Goal: Task Accomplishment & Management: Manage account settings

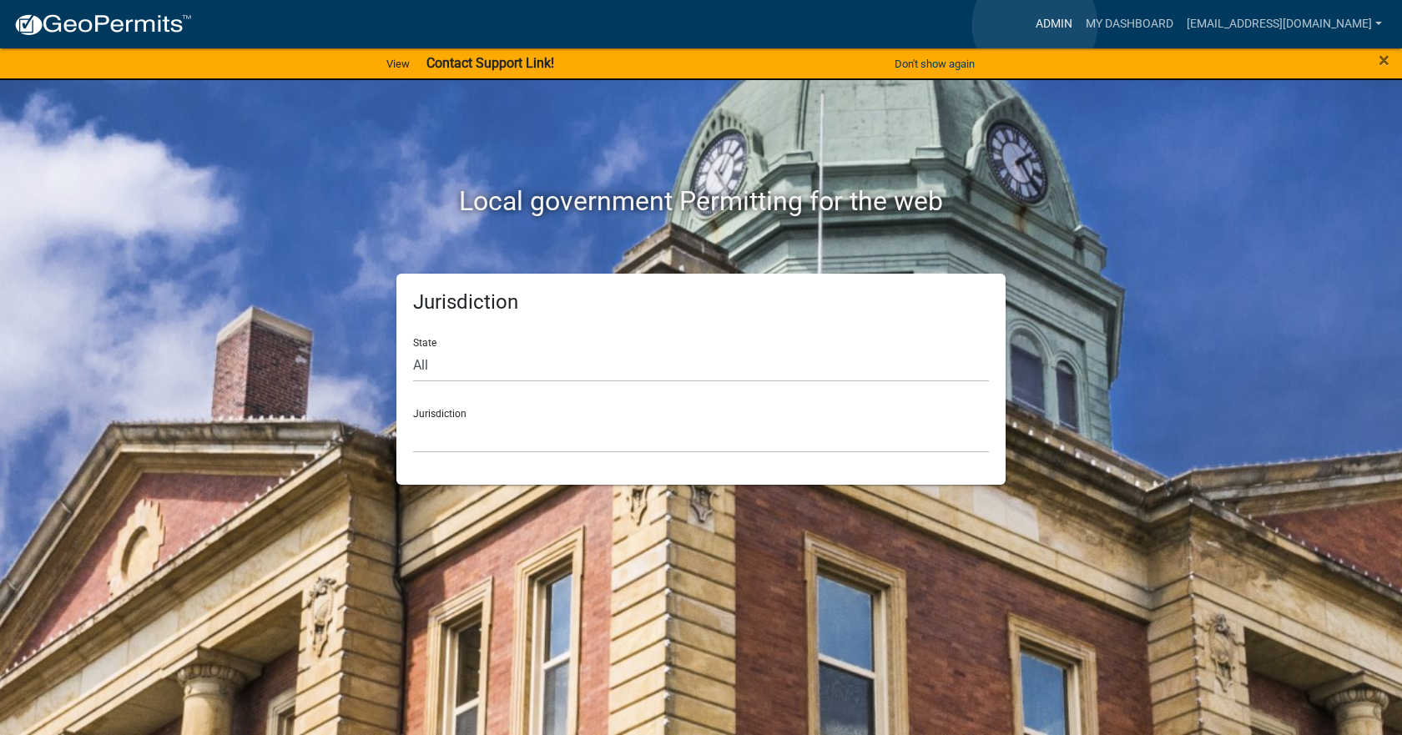
click at [1035, 25] on link "Admin" at bounding box center [1054, 24] width 50 height 32
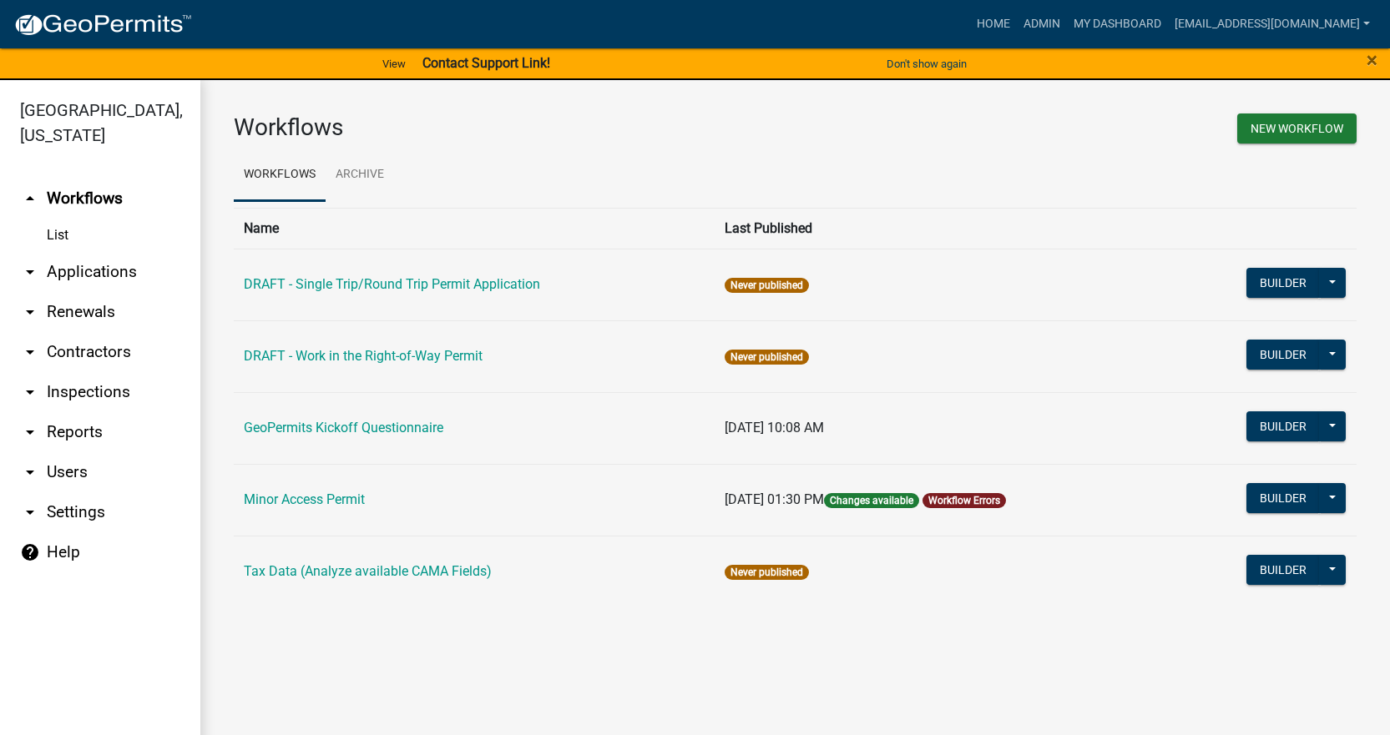
click at [33, 462] on icon "arrow_drop_down" at bounding box center [30, 472] width 20 height 20
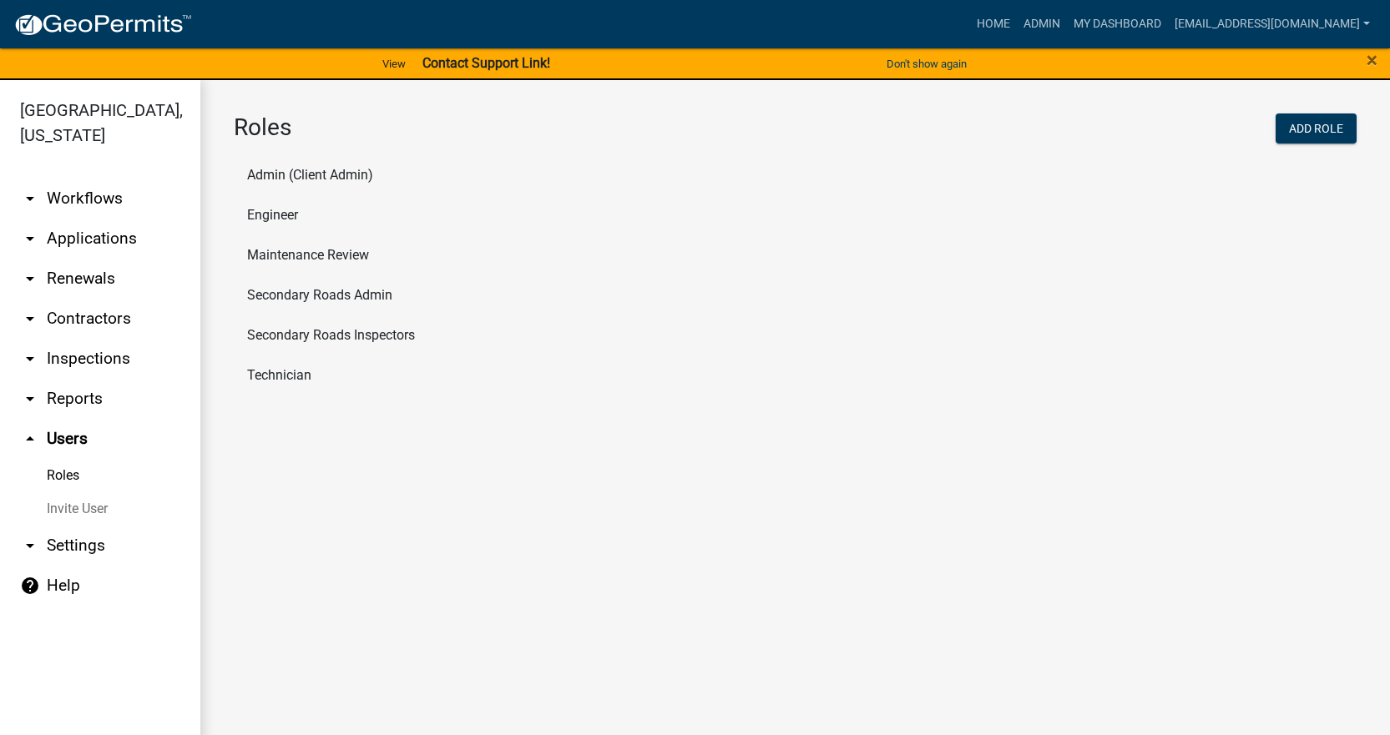
click at [61, 459] on link "Roles" at bounding box center [100, 475] width 200 height 33
click at [274, 212] on li "Engineer" at bounding box center [795, 215] width 1123 height 40
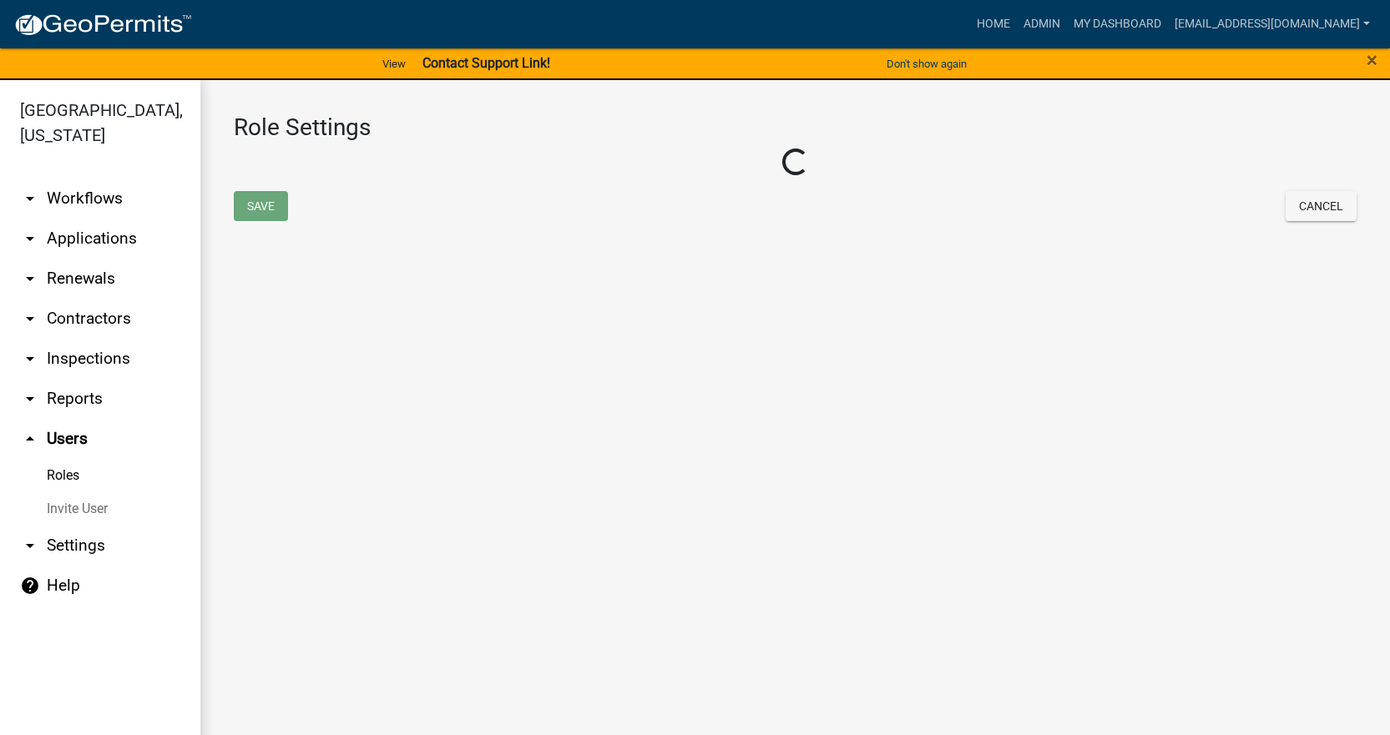
select select "2: yellow"
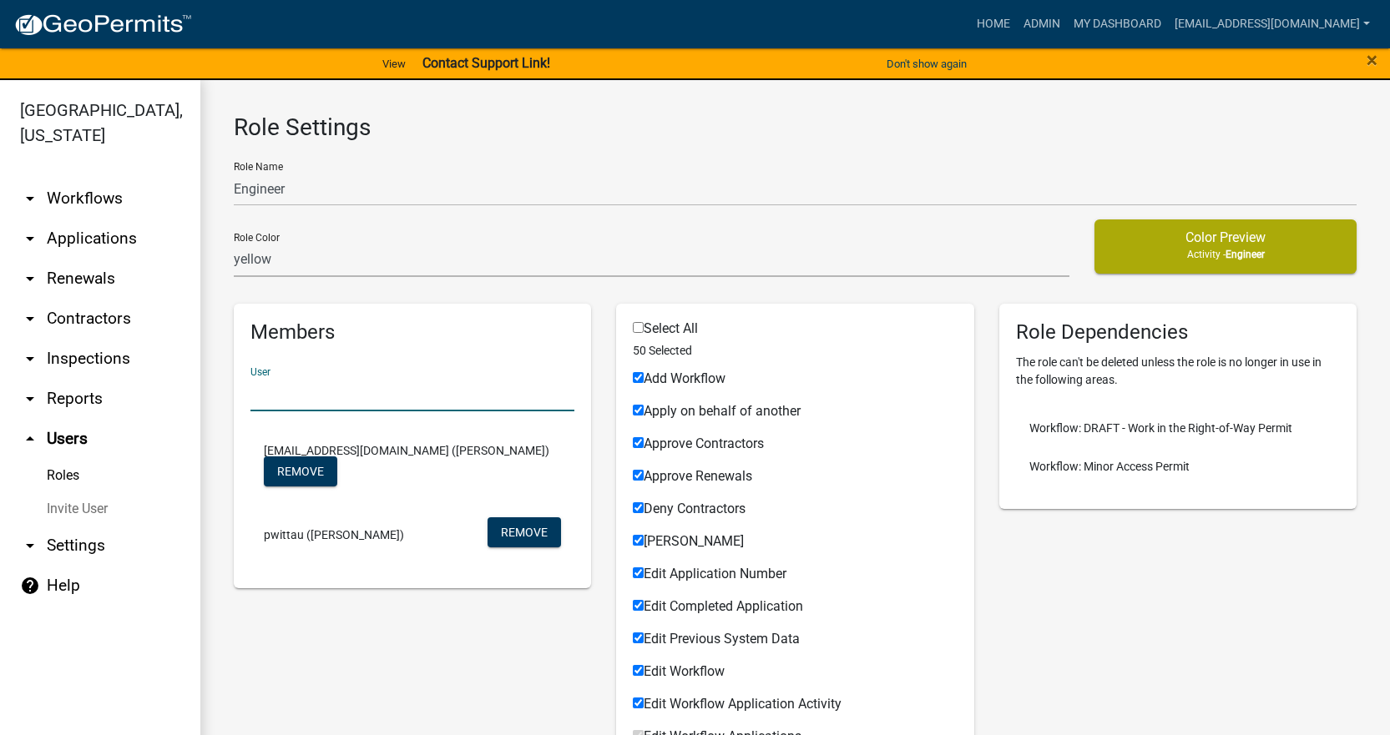
click at [405, 407] on input "text" at bounding box center [412, 394] width 324 height 34
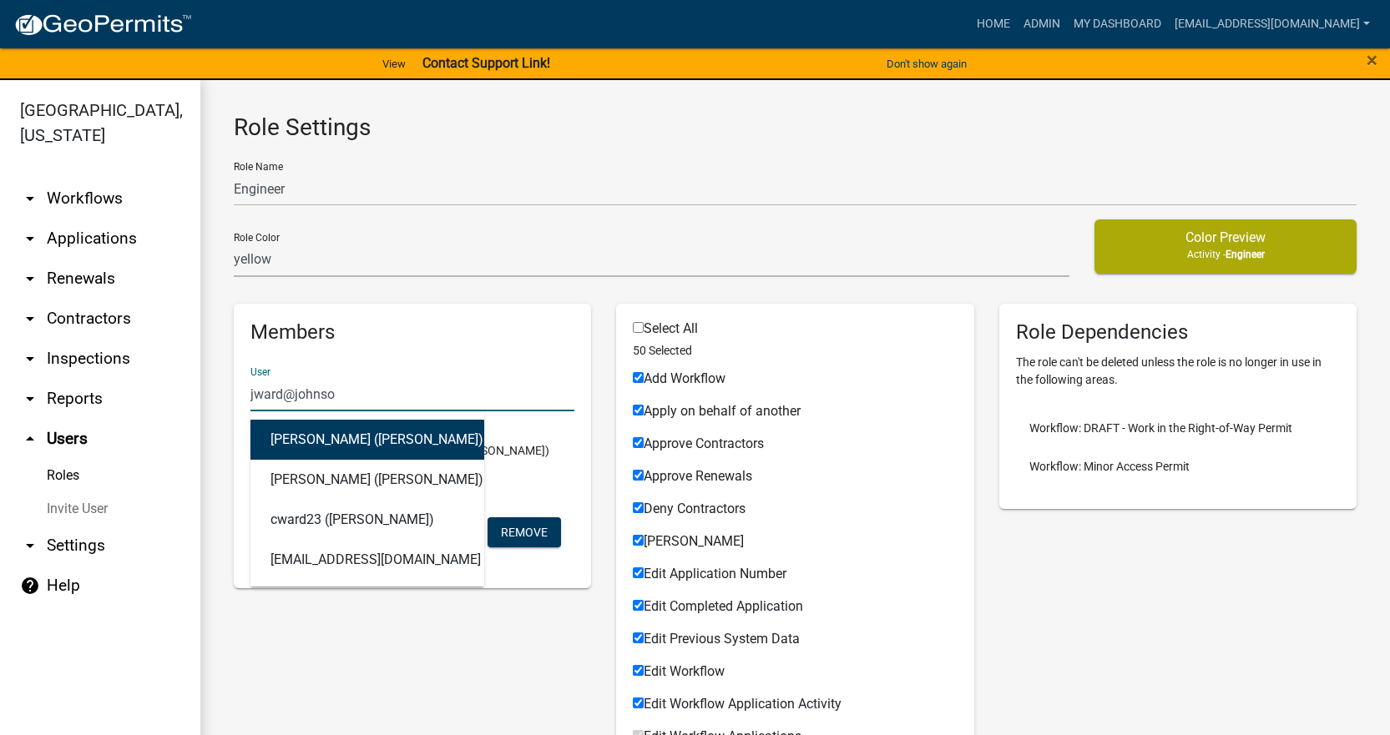
type input "jward@johnson"
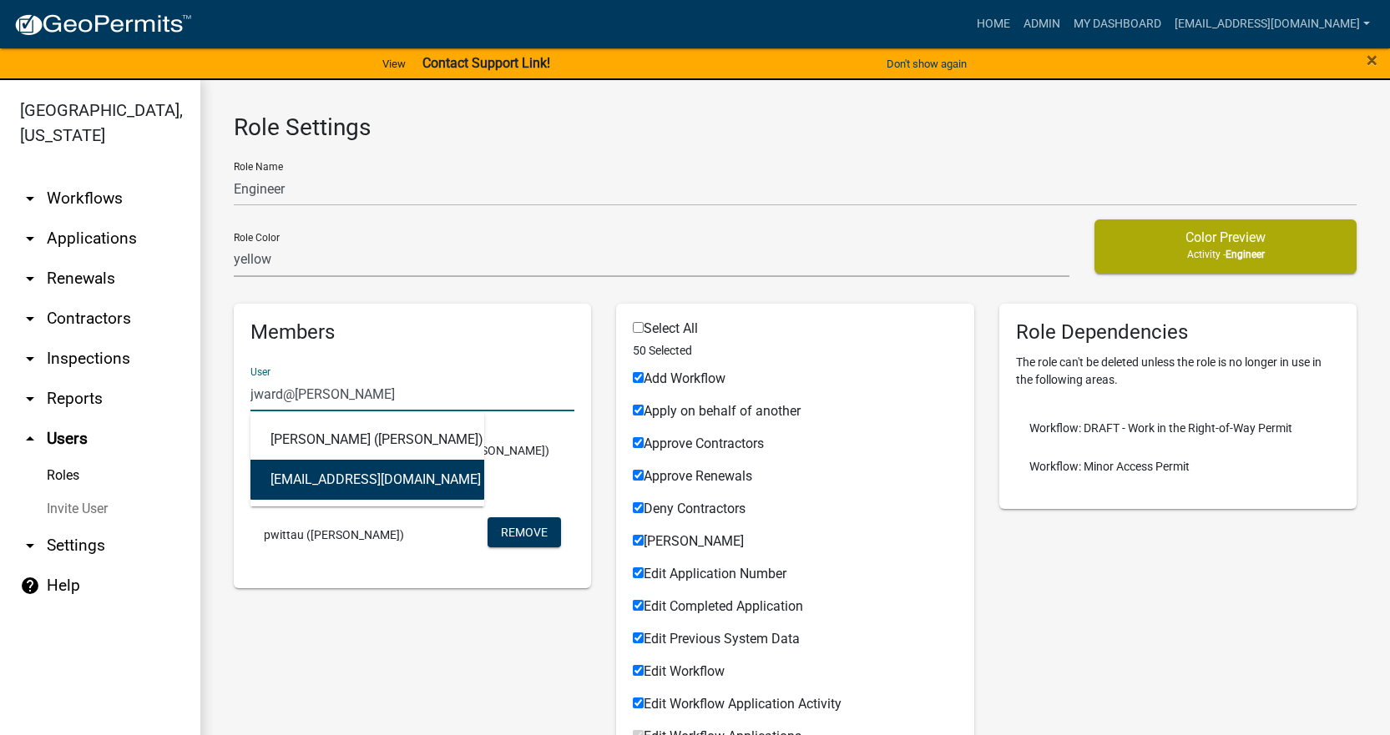
click at [382, 481] on button "jward@johnsoncountyiowa.gov (Jesse Ward)" at bounding box center [367, 480] width 234 height 40
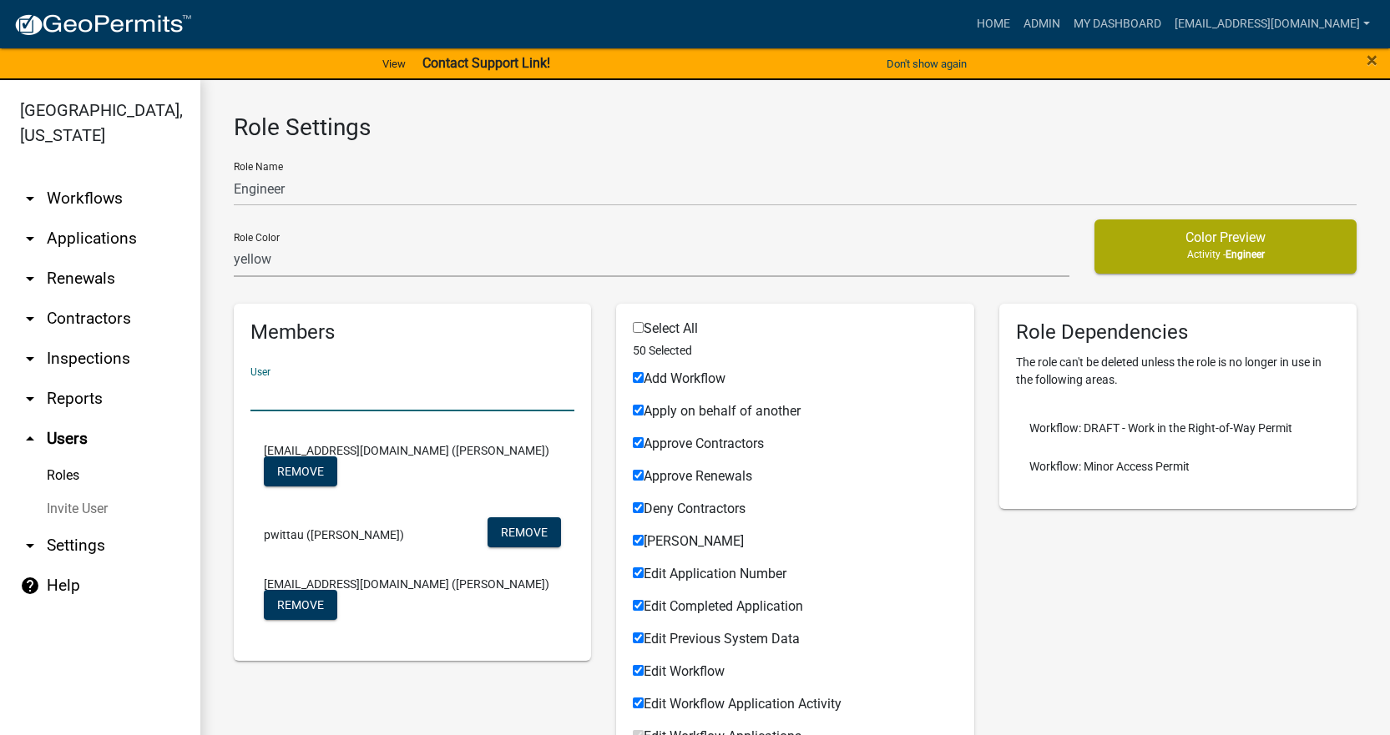
click at [502, 287] on div "Role Color none green yellow orange red purple light-blue light-green light-yel…" at bounding box center [651, 255] width 861 height 71
click at [114, 219] on link "arrow_drop_down Applications" at bounding box center [100, 239] width 200 height 40
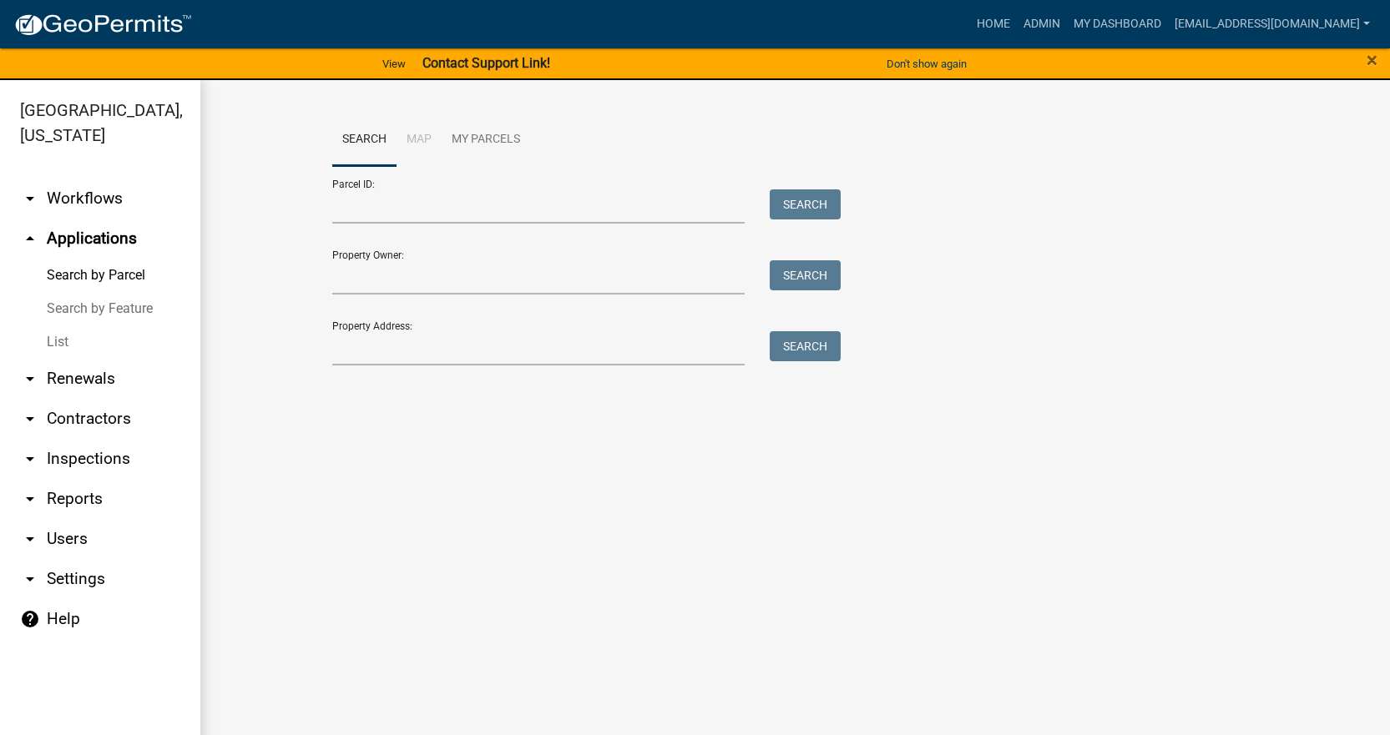
click at [78, 326] on link "List" at bounding box center [100, 342] width 200 height 33
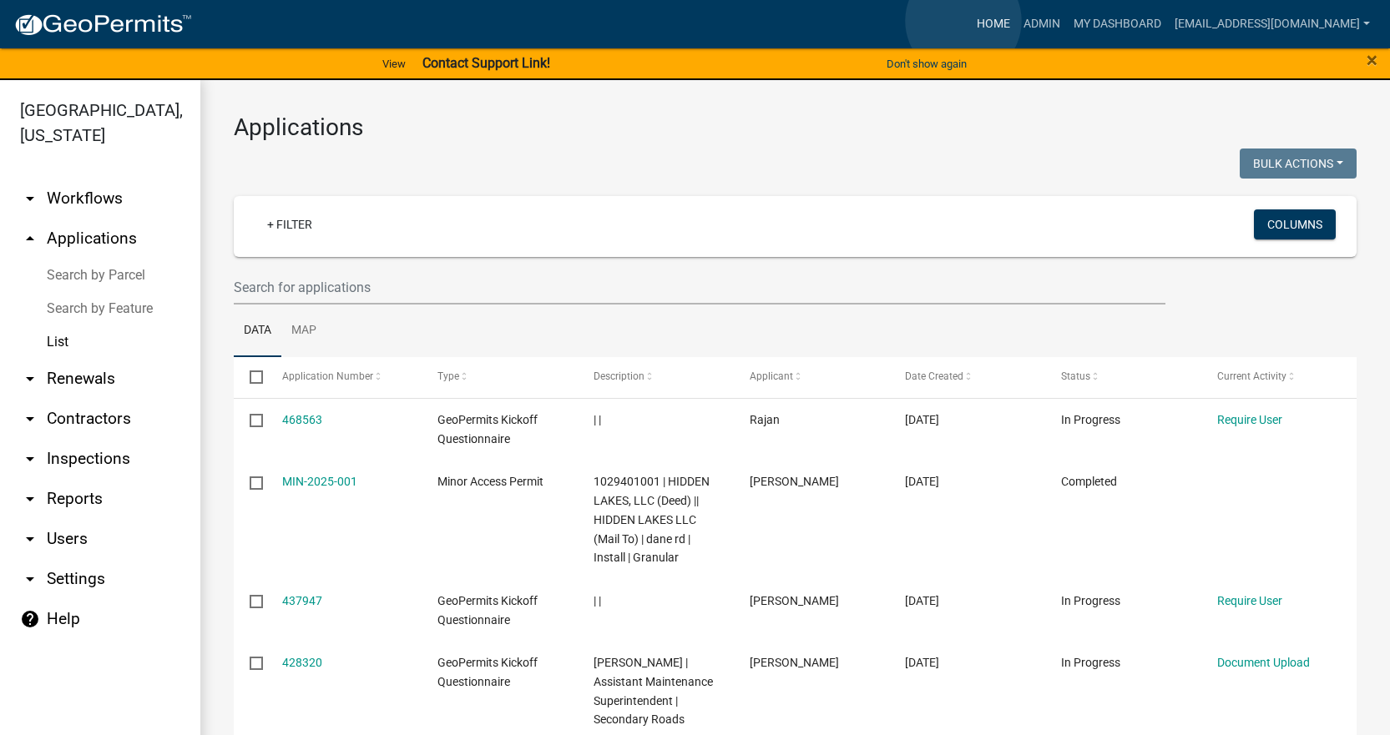
click at [970, 21] on link "Home" at bounding box center [993, 24] width 47 height 32
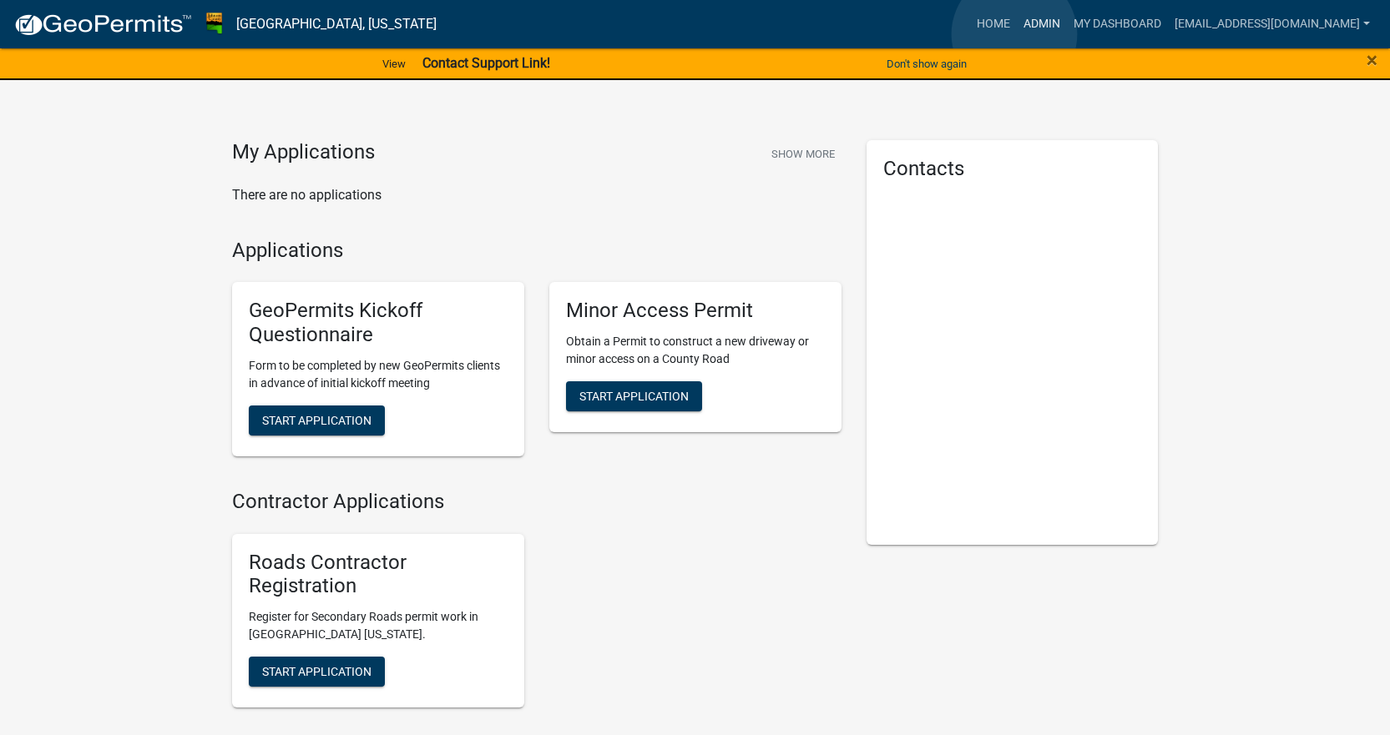
click at [1017, 34] on link "Admin" at bounding box center [1042, 24] width 50 height 32
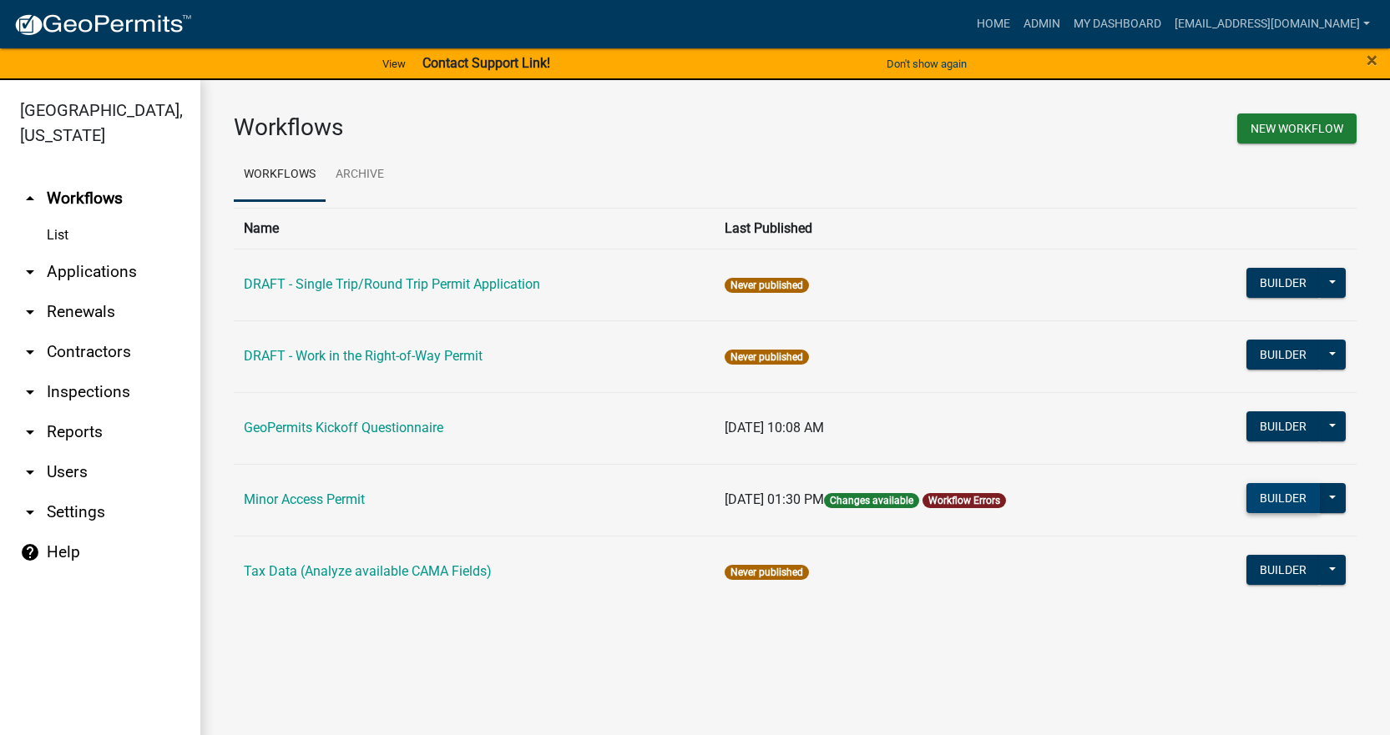
click at [1268, 504] on button "Builder" at bounding box center [1282, 498] width 73 height 30
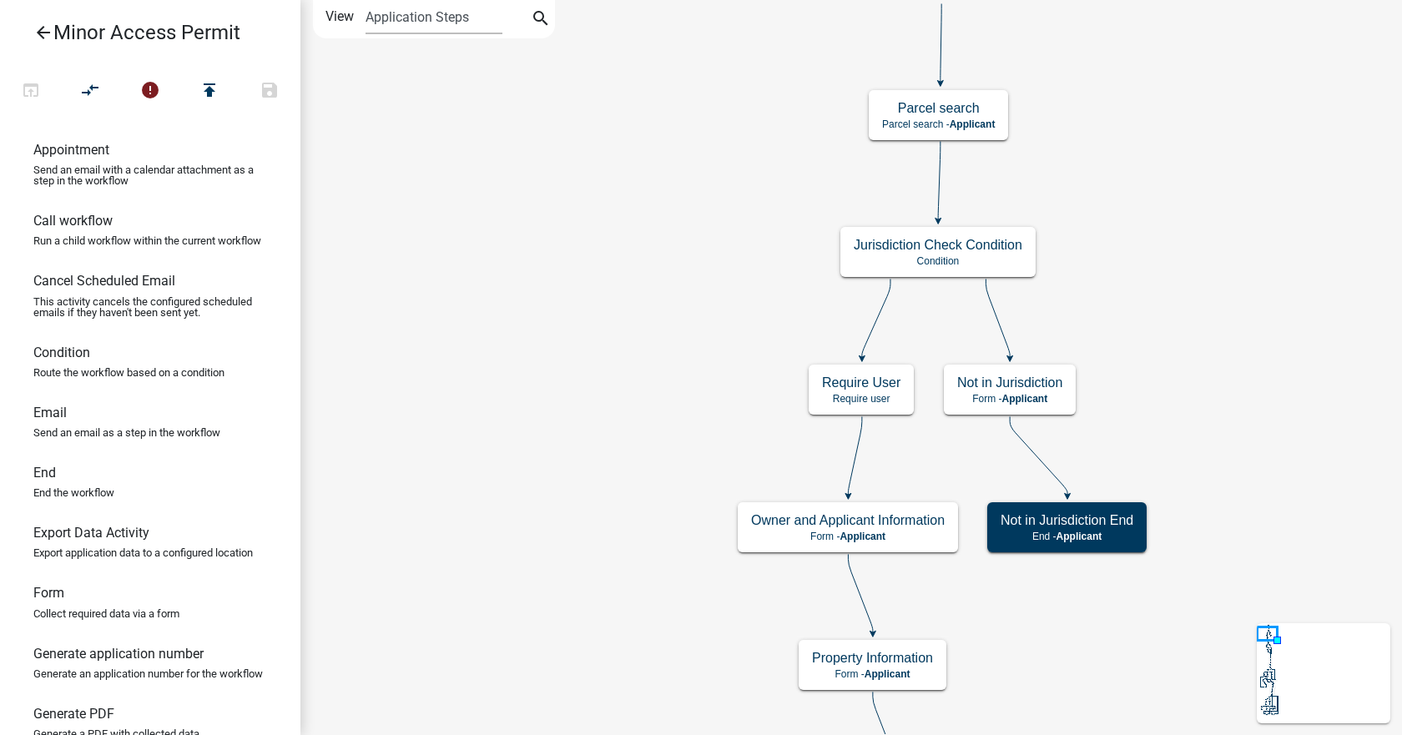
click at [36, 36] on icon "arrow_back" at bounding box center [43, 34] width 20 height 23
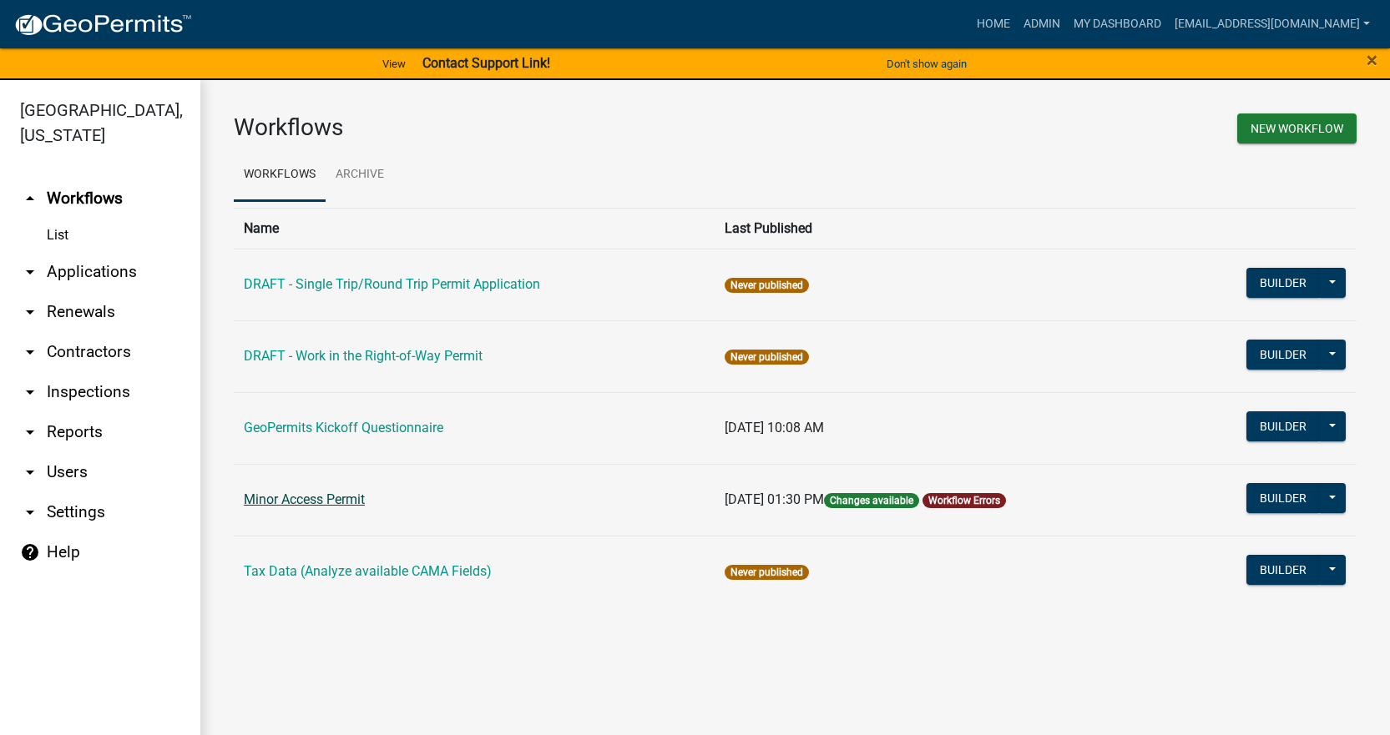
click at [365, 502] on link "Minor Access Permit" at bounding box center [304, 500] width 121 height 16
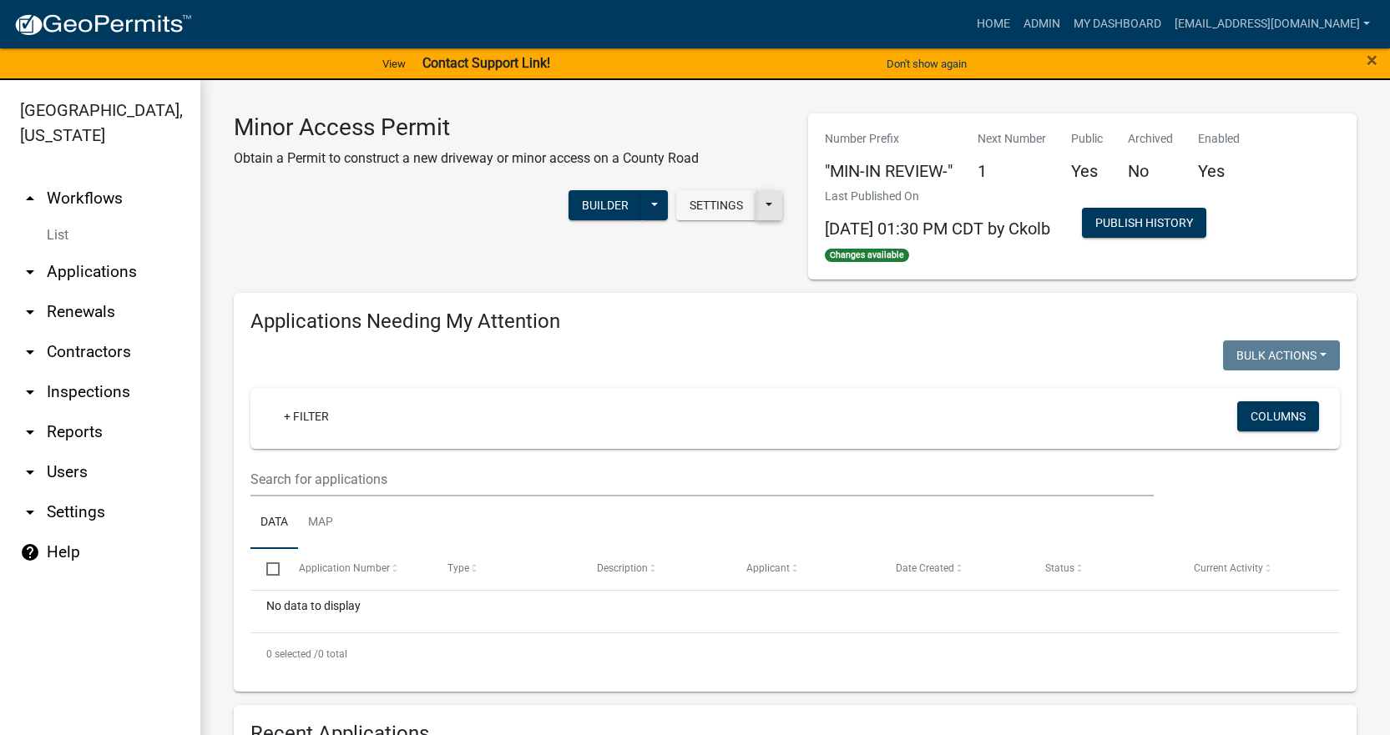
click at [766, 211] on button at bounding box center [768, 205] width 27 height 30
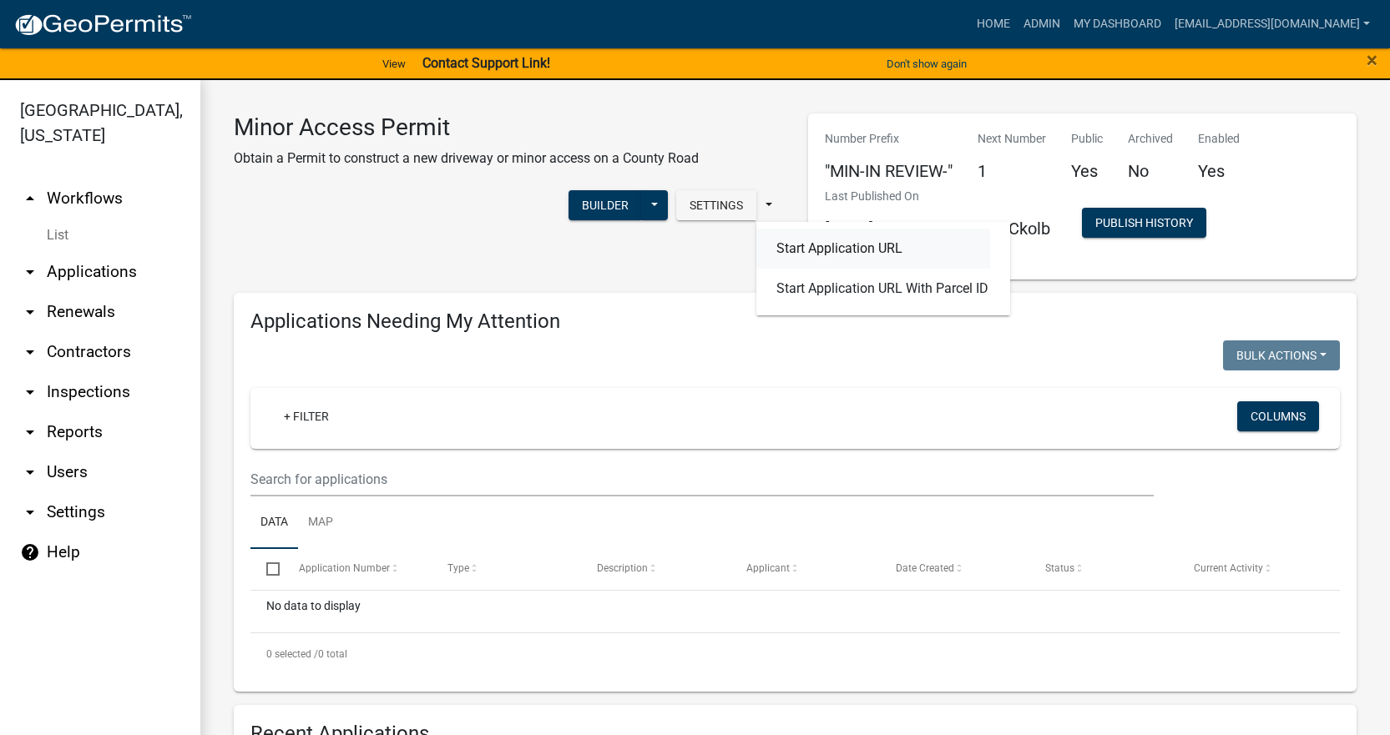
click at [865, 248] on button "Start Application URL" at bounding box center [873, 249] width 234 height 40
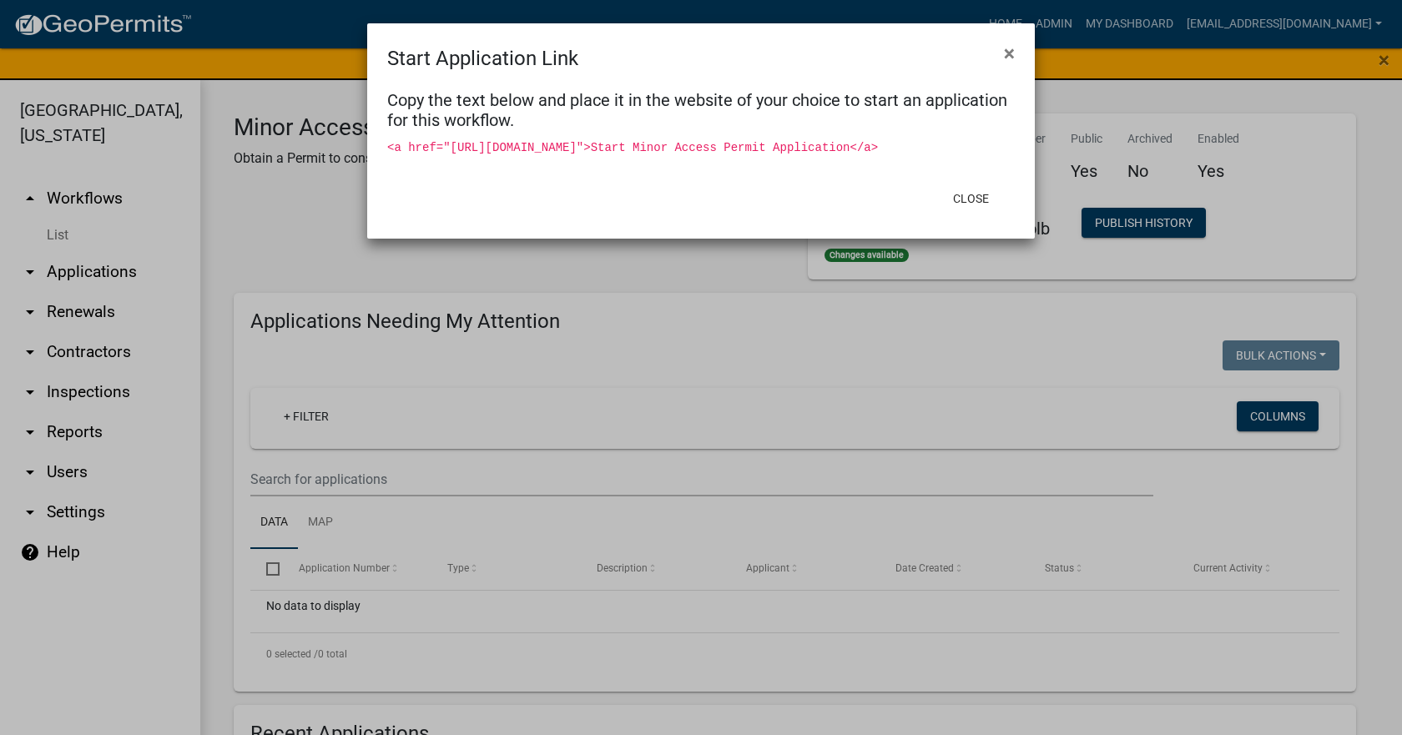
drag, startPoint x: 445, startPoint y: 144, endPoint x: 688, endPoint y: 189, distance: 247.2
click at [688, 177] on div "Copy the text below and place it in the website of your choice to start an appl…" at bounding box center [701, 125] width 668 height 104
copy code "https://permitting-api.schneidergis.com/home/StartWorkflowApplication?WorkflowI…"
click at [1009, 54] on span "×" at bounding box center [1009, 53] width 11 height 23
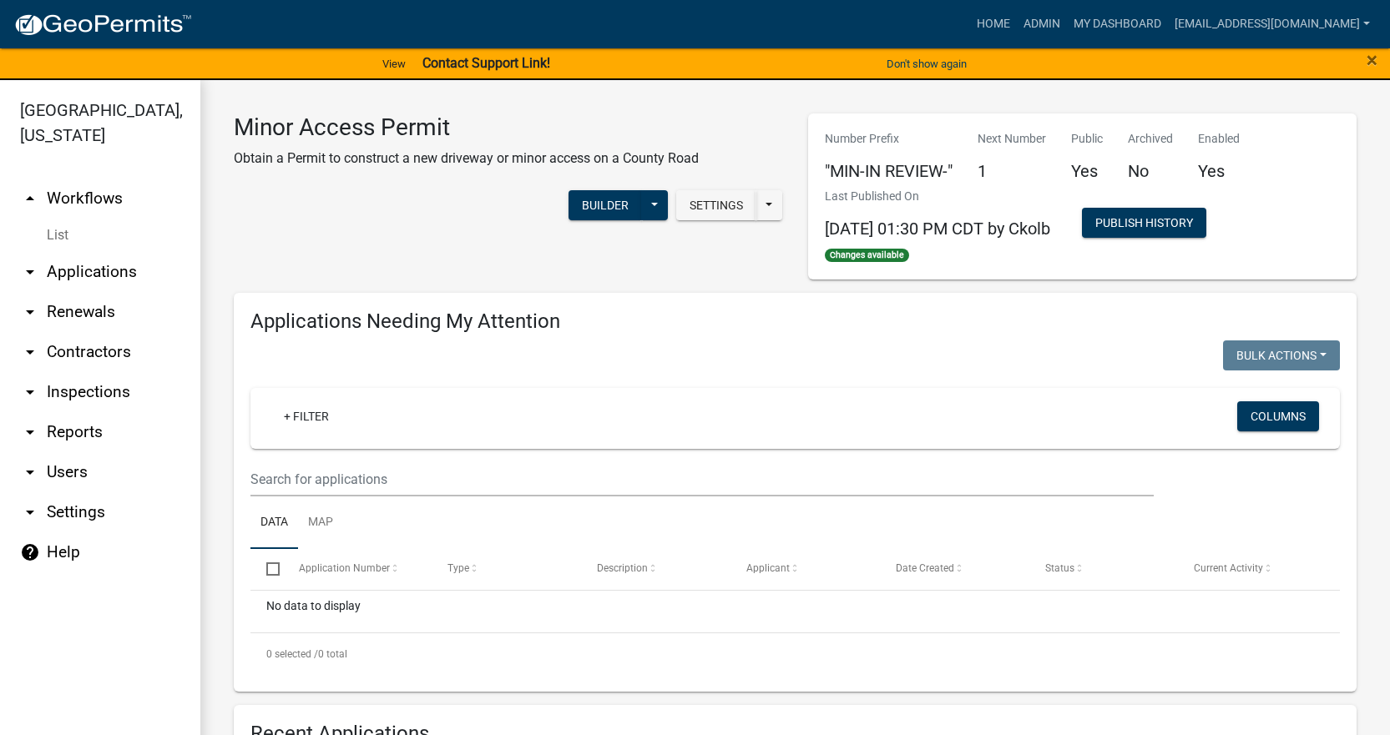
click at [95, 179] on link "arrow_drop_up Workflows" at bounding box center [100, 199] width 200 height 40
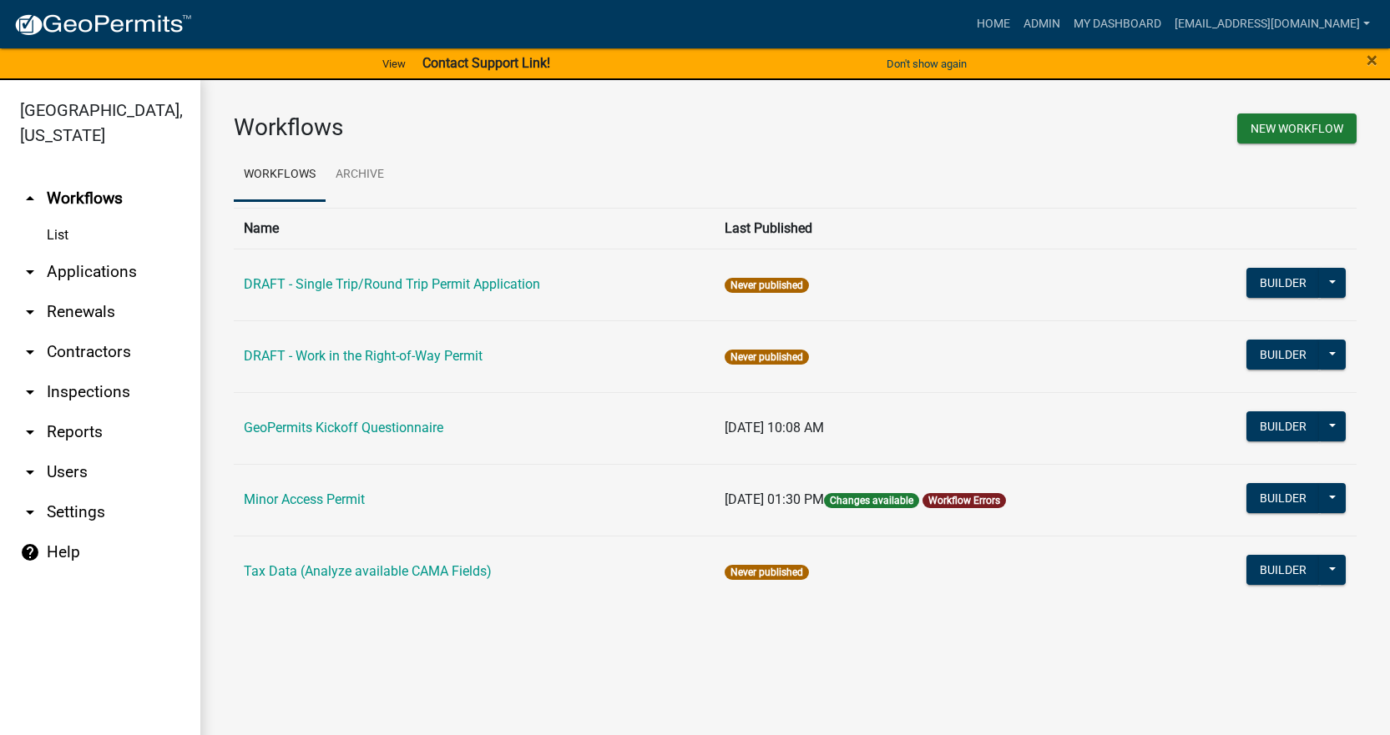
click at [976, 509] on td "08/28/2025, 01:30 PM Changes available Workflow Errors" at bounding box center [944, 500] width 458 height 72
click at [980, 501] on link "Workflow Errors" at bounding box center [964, 501] width 72 height 12
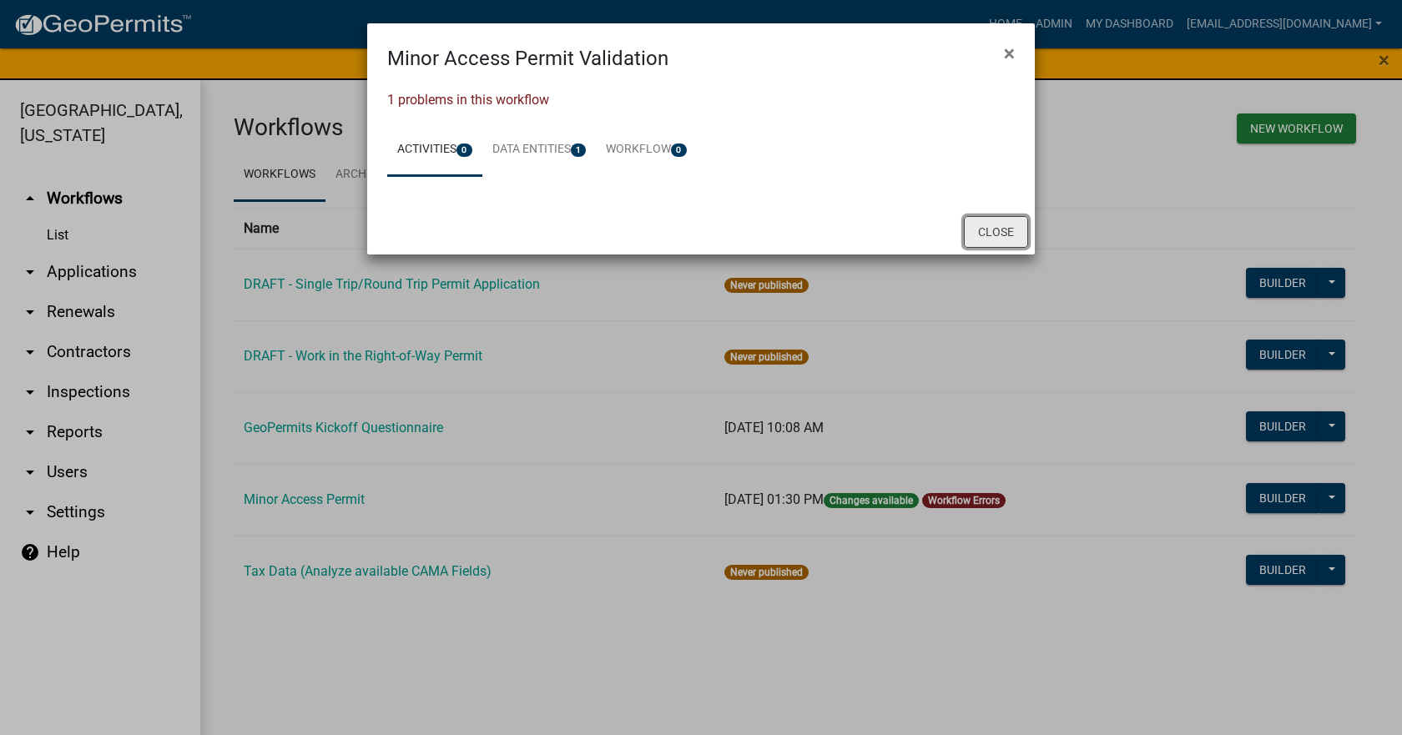
click at [985, 245] on button "Close" at bounding box center [996, 232] width 64 height 32
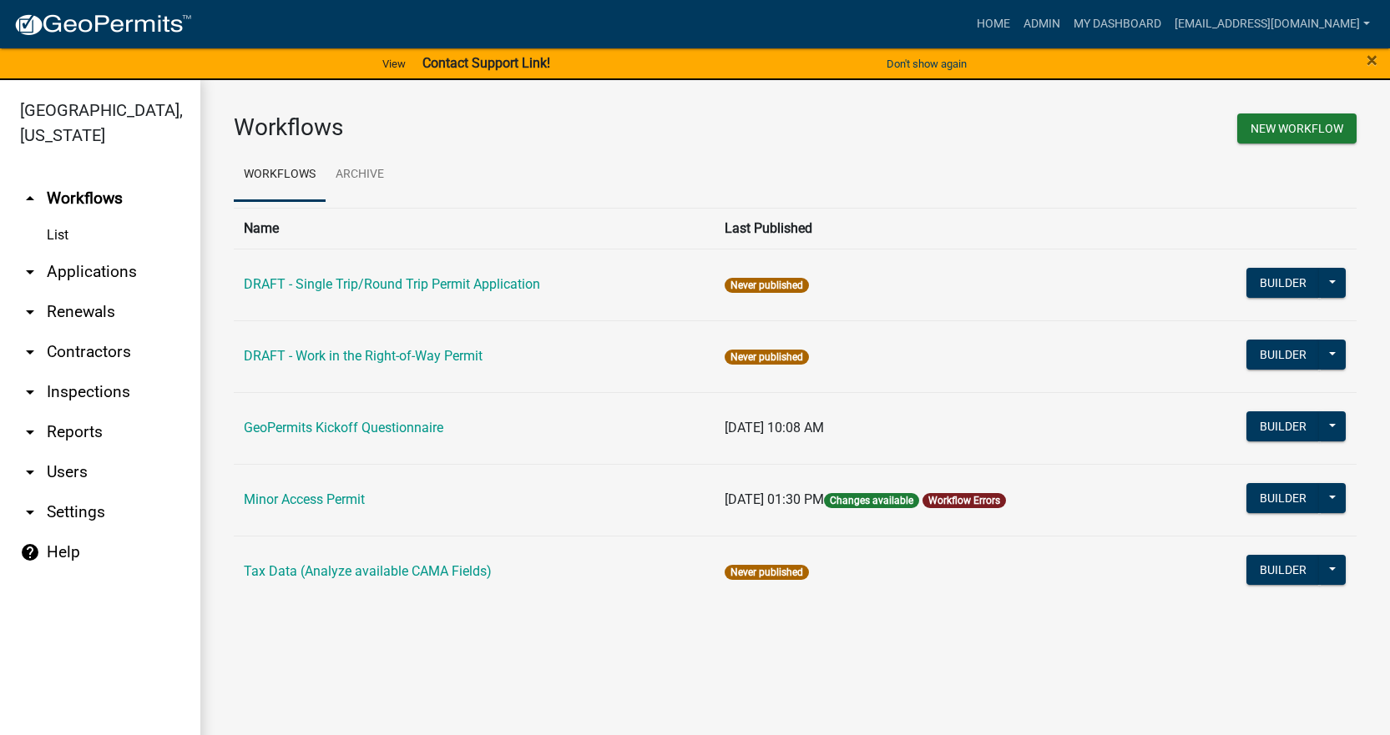
drag, startPoint x: 826, startPoint y: 142, endPoint x: 392, endPoint y: 144, distance: 434.9
click at [392, 145] on div "Workflows New Workflow" at bounding box center [795, 131] width 1148 height 35
click at [370, 499] on td "Minor Access Permit" at bounding box center [474, 500] width 481 height 72
click at [349, 499] on link "Minor Access Permit" at bounding box center [304, 500] width 121 height 16
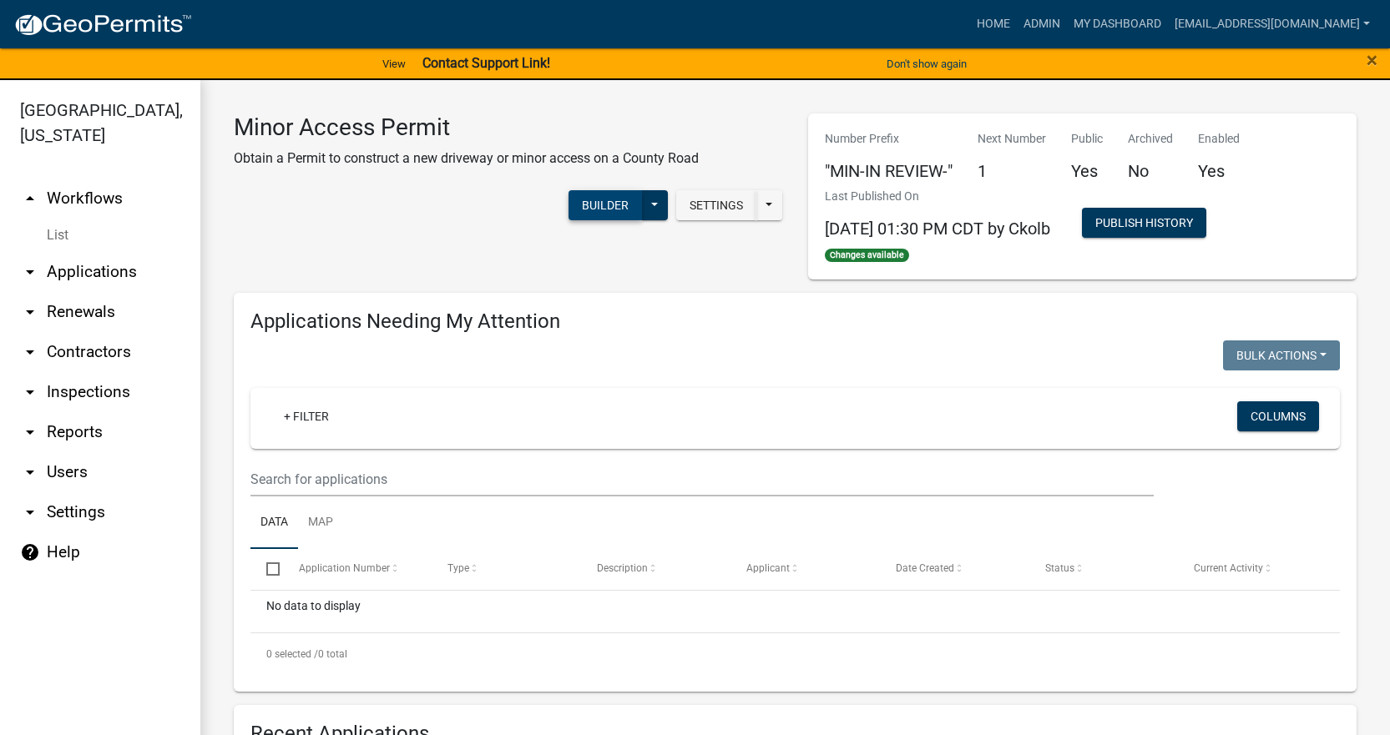
click at [599, 212] on button "Builder" at bounding box center [604, 205] width 73 height 30
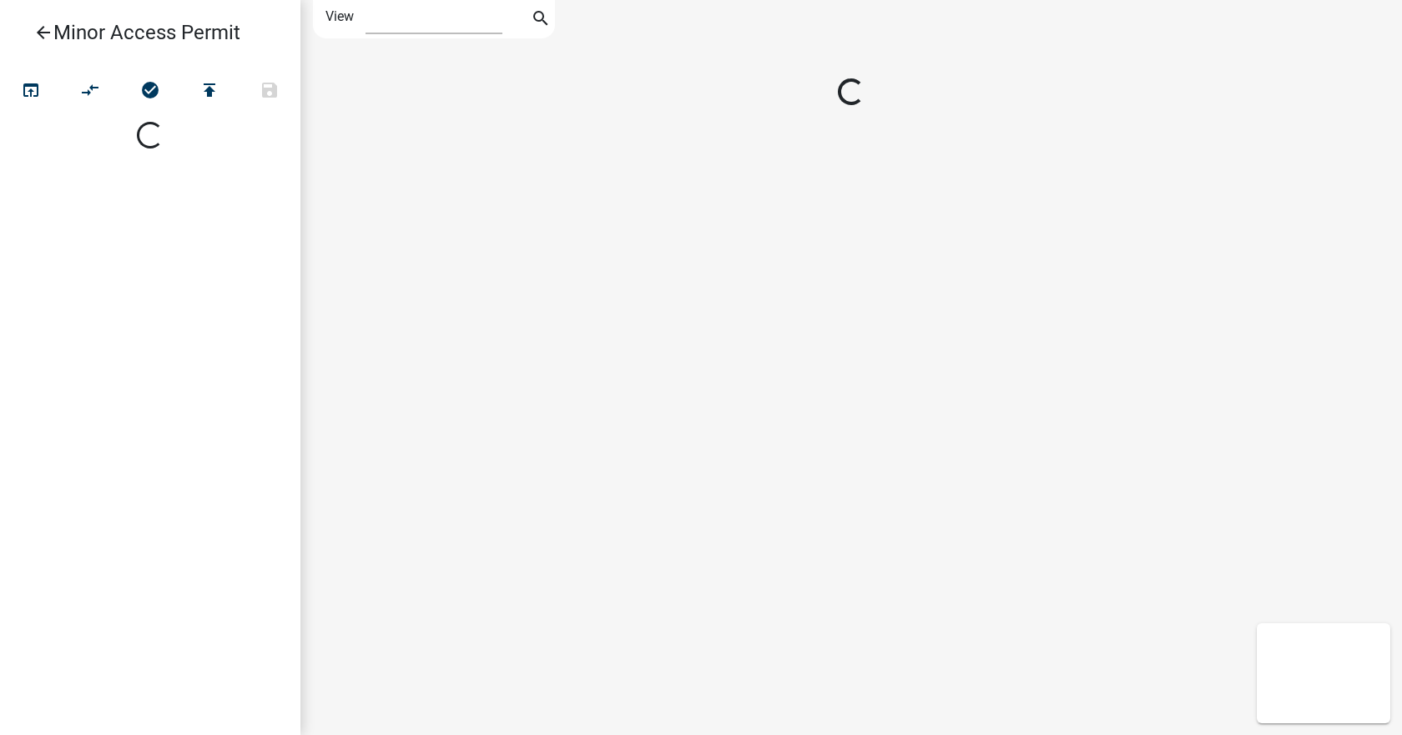
select select "1"
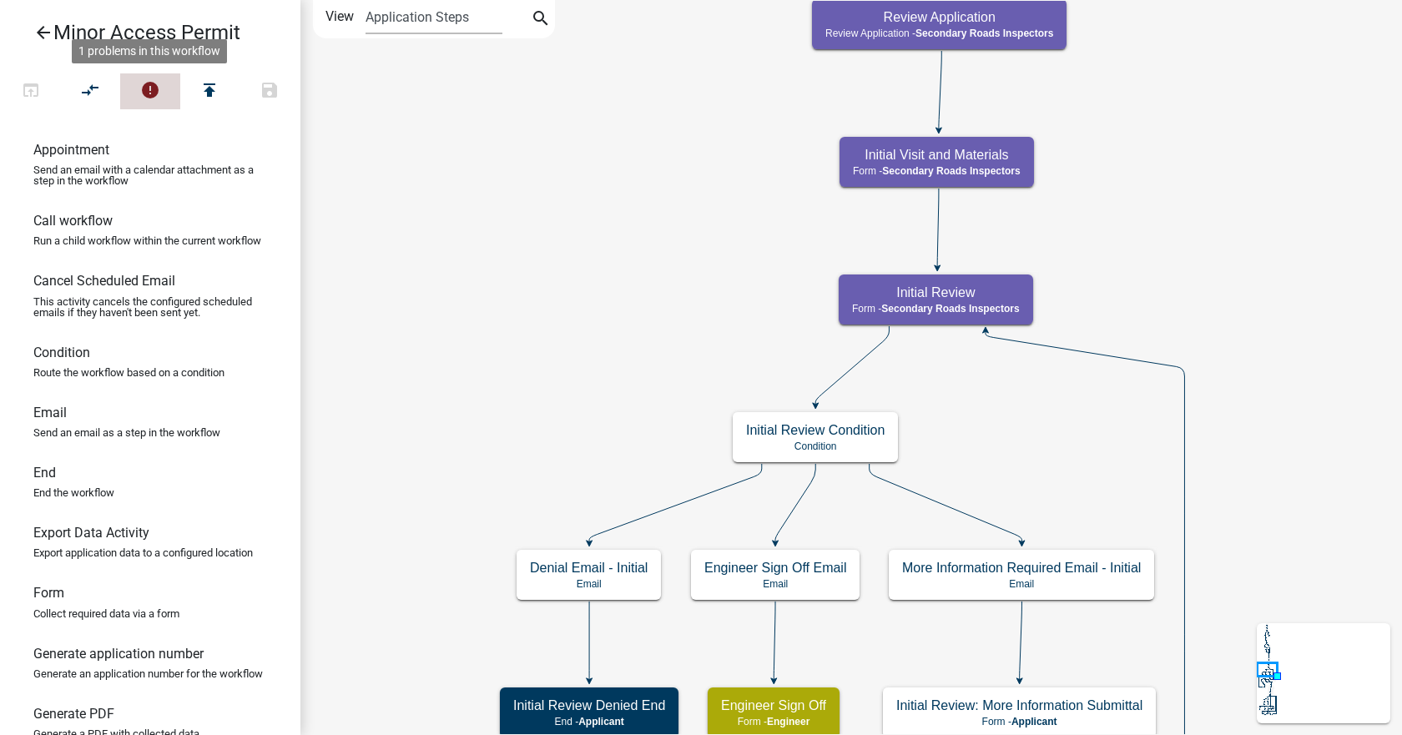
click at [158, 84] on icon "error" at bounding box center [150, 91] width 20 height 23
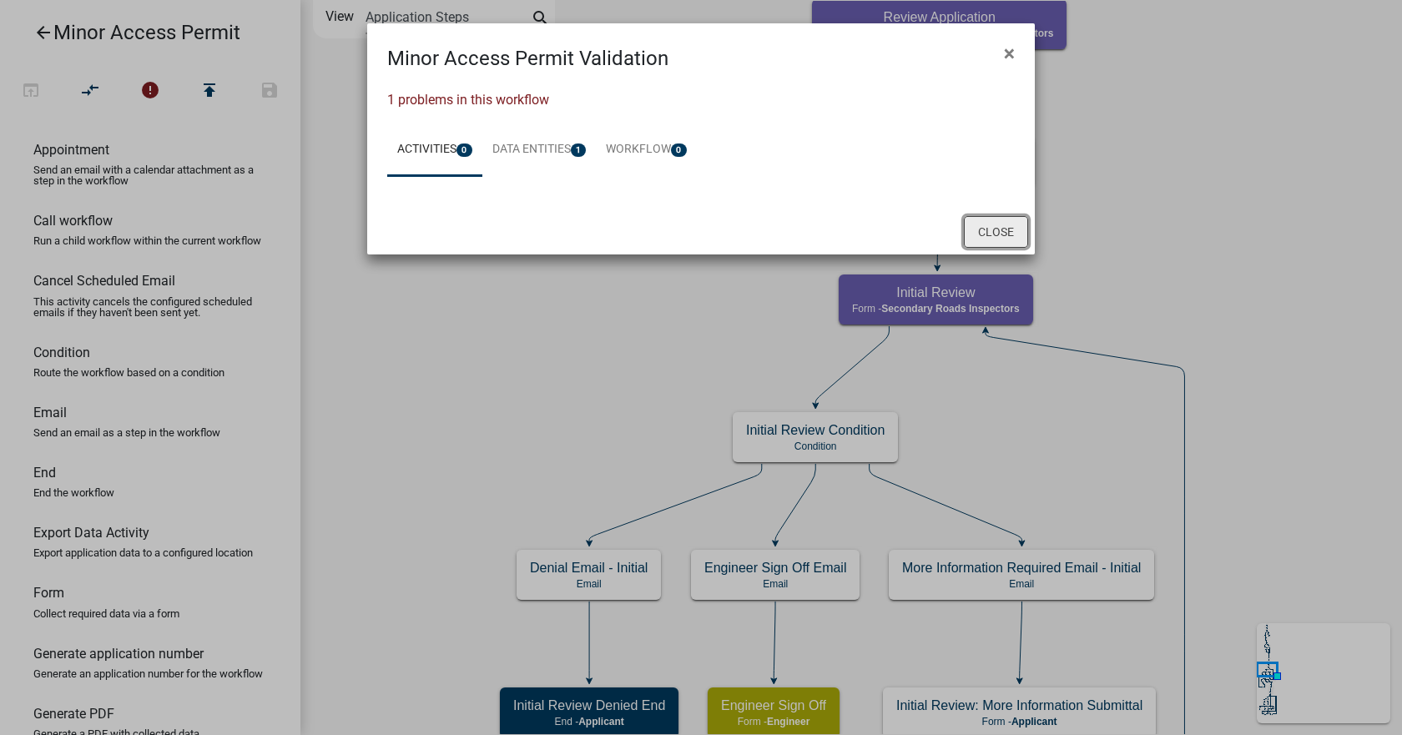
click at [993, 232] on button "Close" at bounding box center [996, 232] width 64 height 32
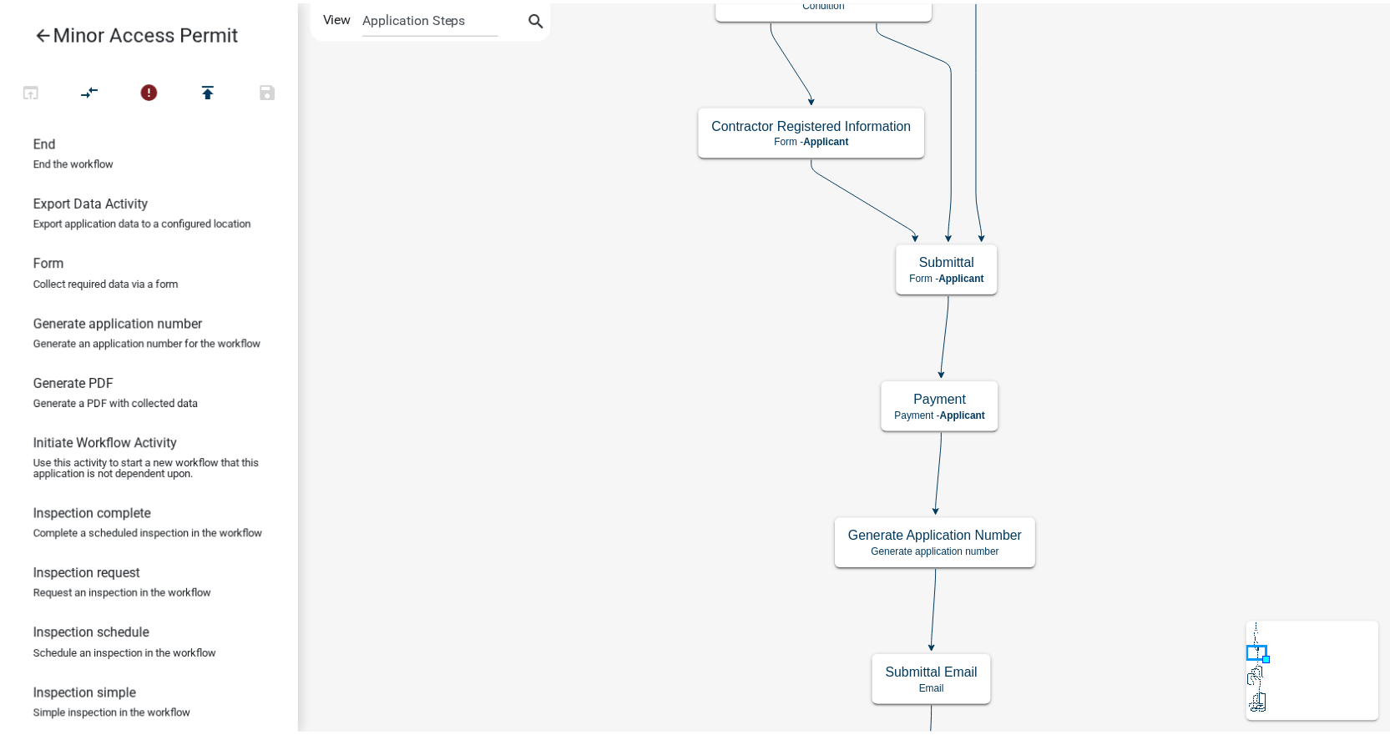
scroll to position [334, 0]
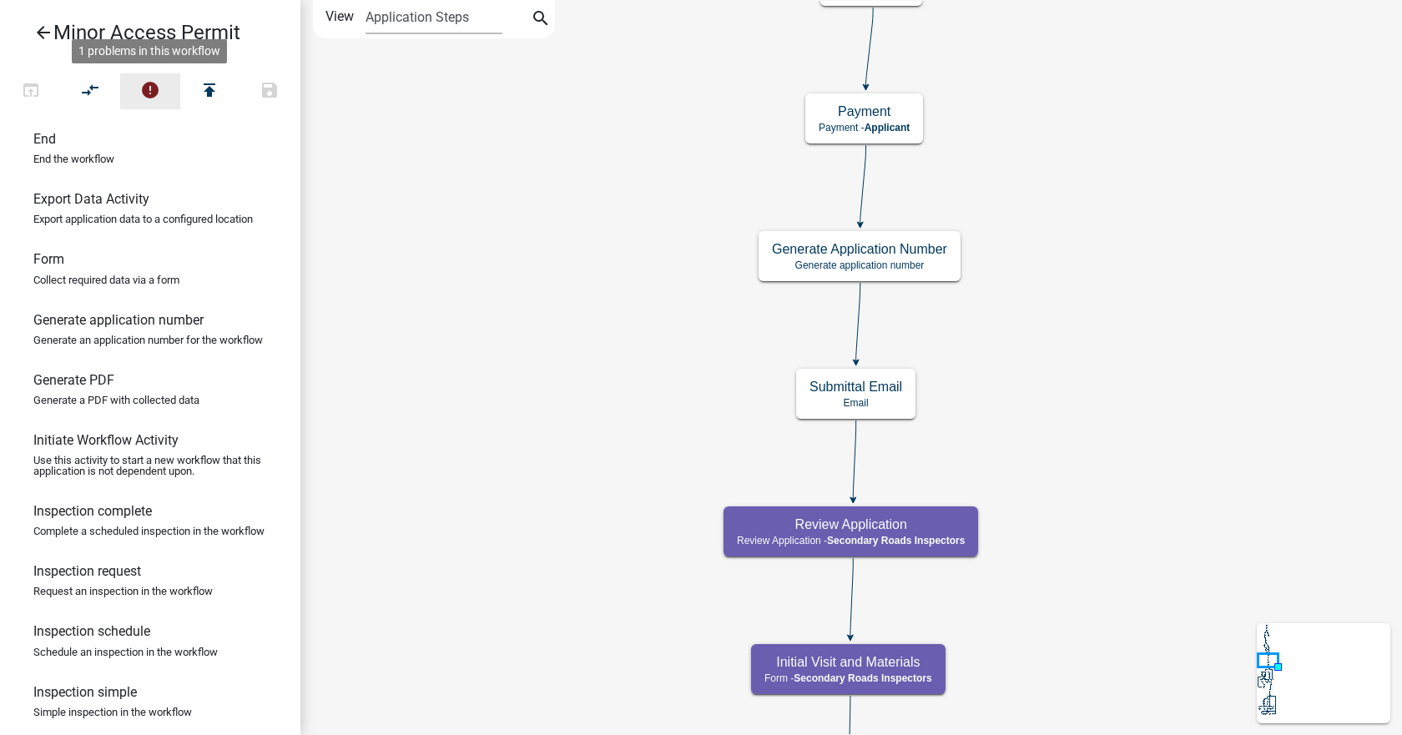
click at [155, 88] on icon "error" at bounding box center [150, 91] width 20 height 23
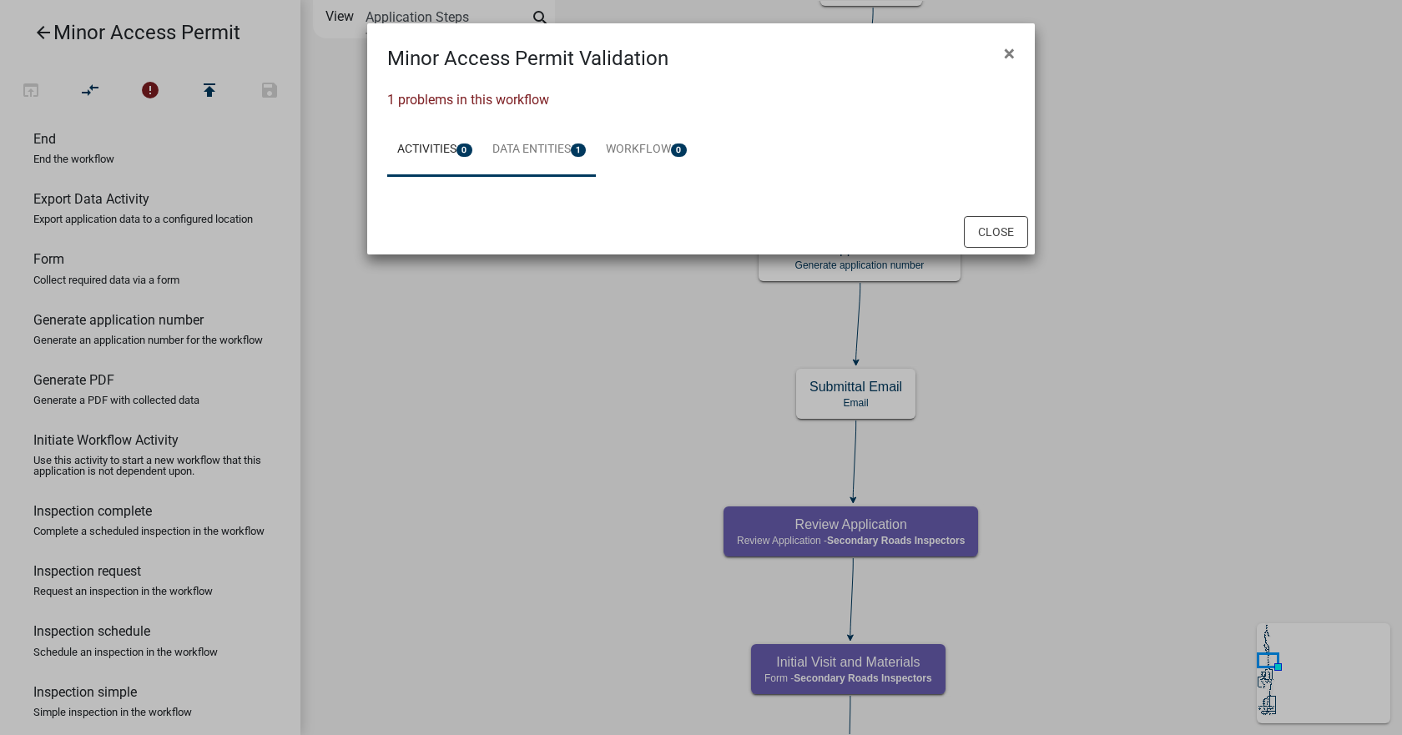
click at [554, 163] on link "Data Entities 1" at bounding box center [539, 150] width 114 height 53
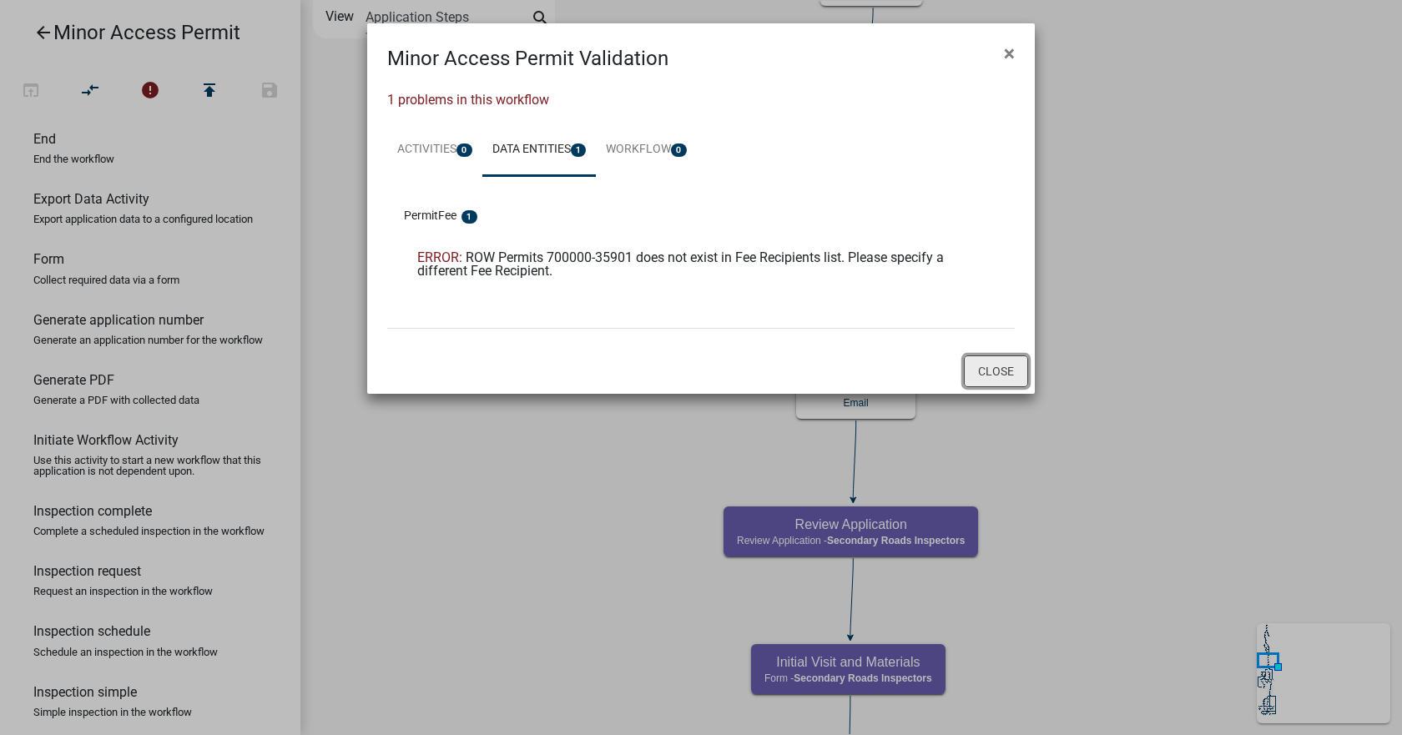
click at [988, 367] on button "Close" at bounding box center [996, 372] width 64 height 32
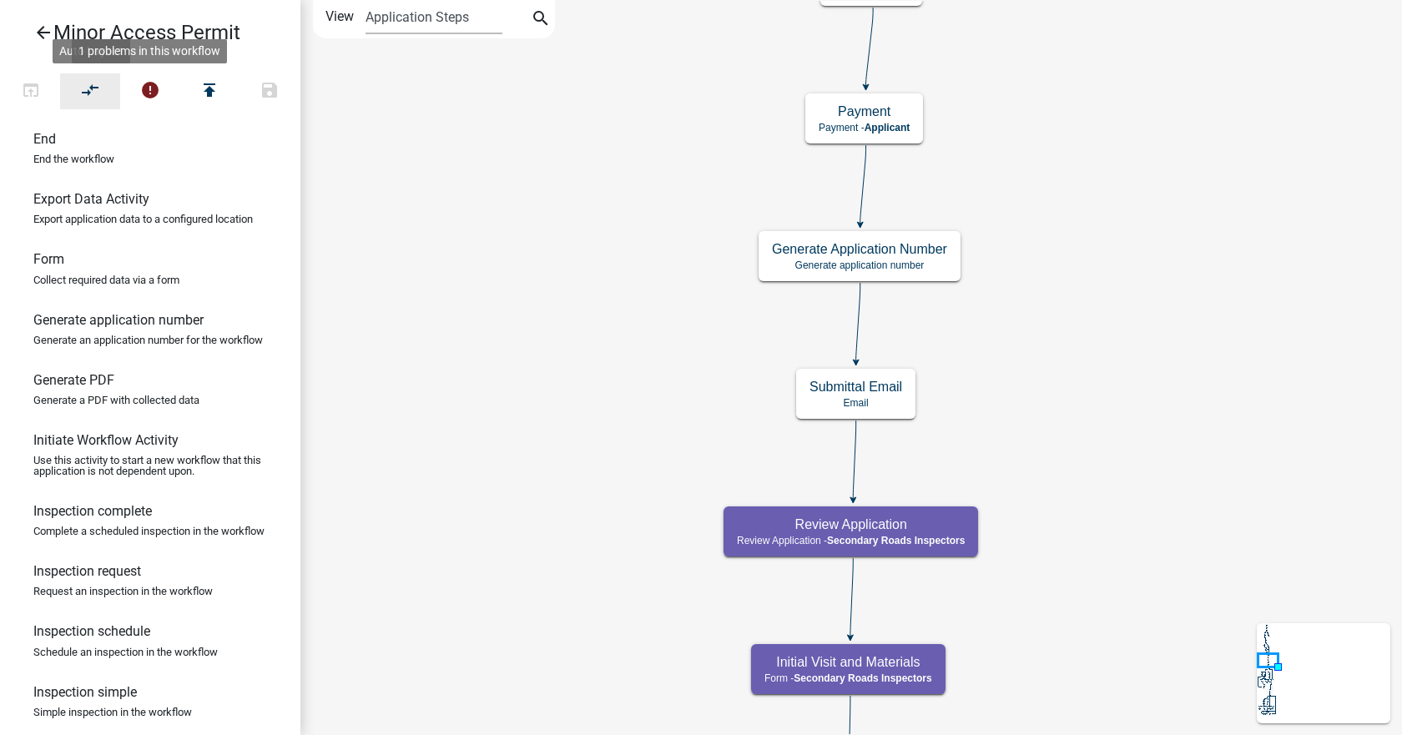
drag, startPoint x: 79, startPoint y: 89, endPoint x: 58, endPoint y: 38, distance: 56.1
click at [78, 88] on button "compare_arrows" at bounding box center [90, 91] width 60 height 36
click at [43, 33] on icon "arrow_back" at bounding box center [43, 34] width 20 height 23
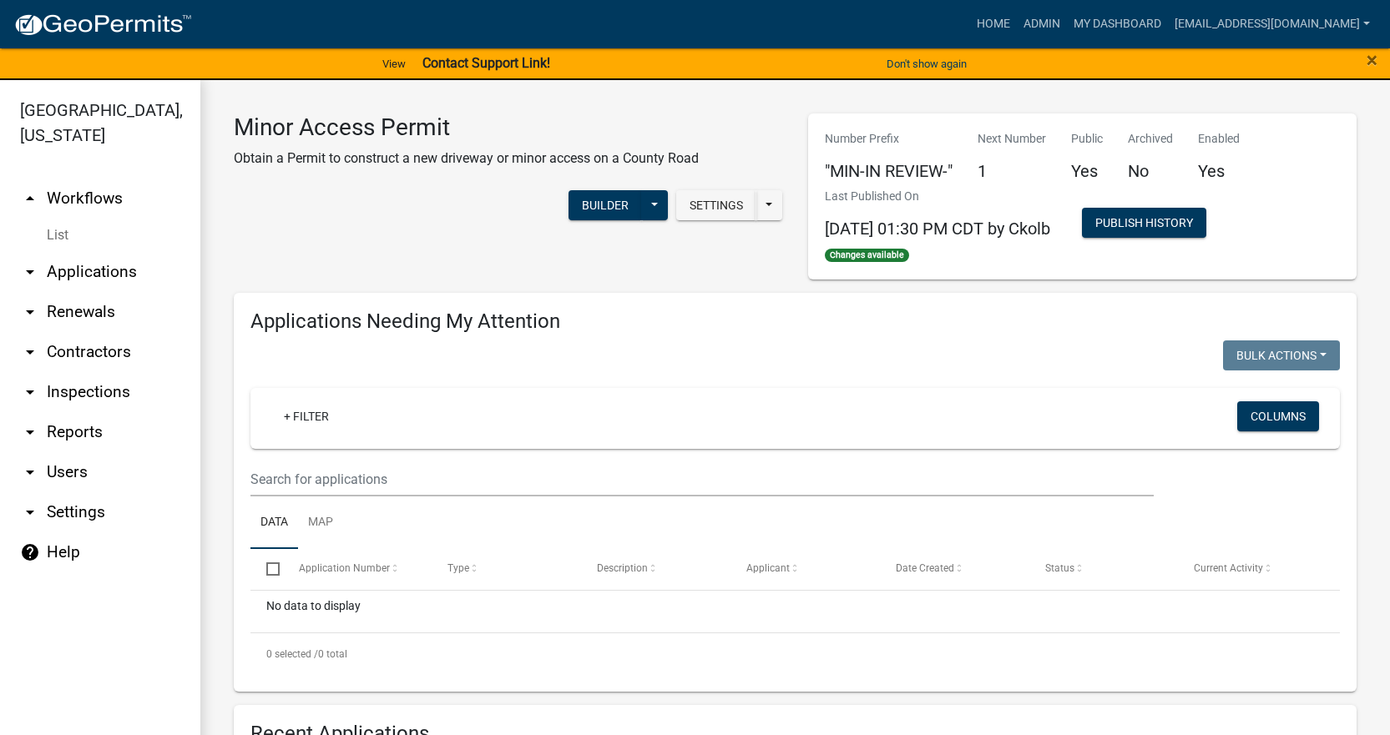
click at [37, 462] on icon "arrow_drop_down" at bounding box center [30, 472] width 20 height 20
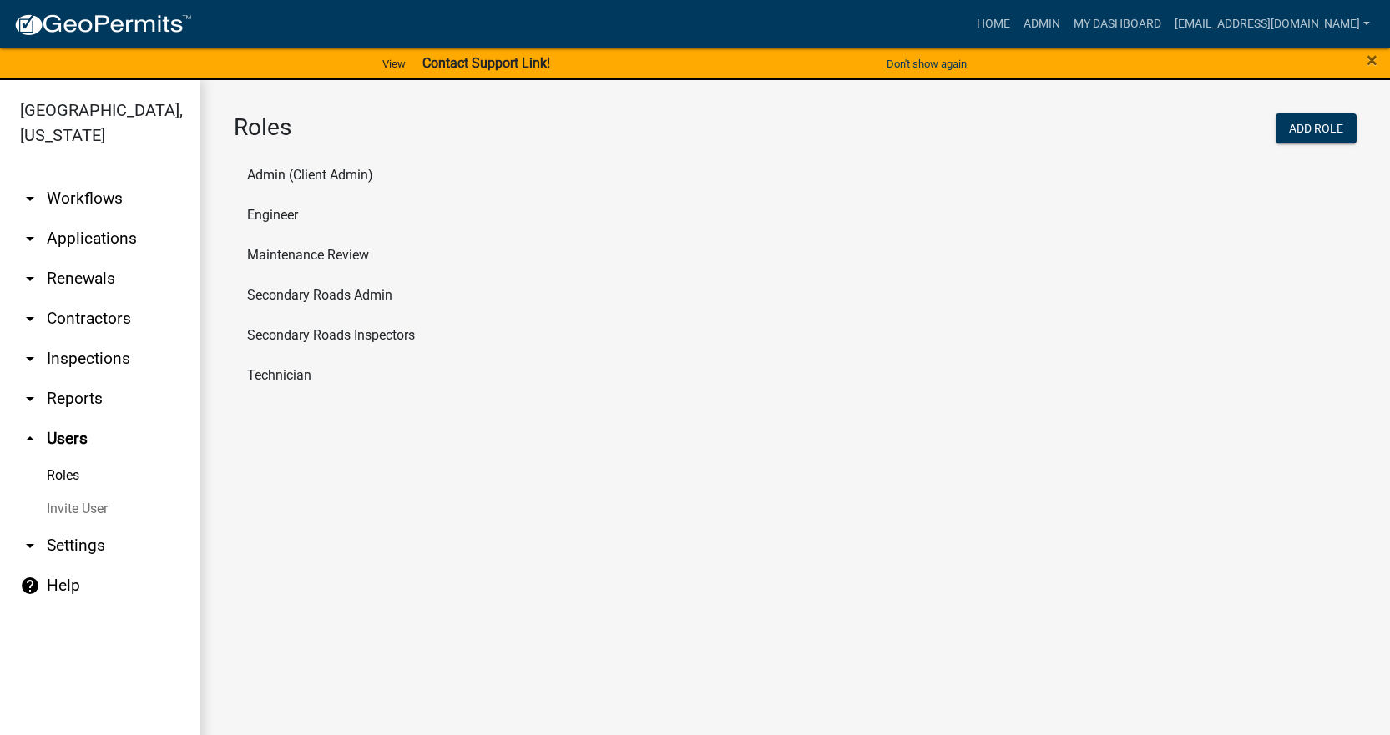
click at [66, 379] on link "arrow_drop_down Reports" at bounding box center [100, 399] width 200 height 40
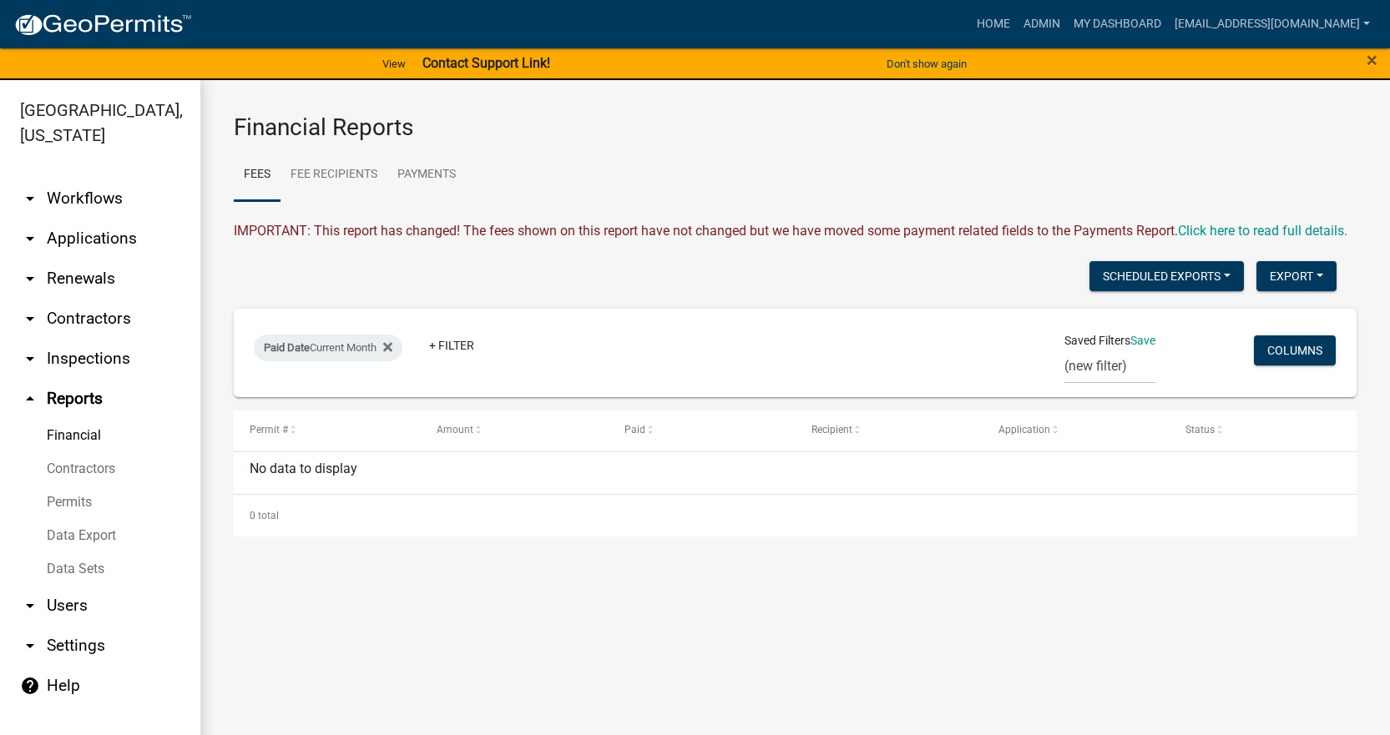
click at [112, 179] on link "arrow_drop_down Workflows" at bounding box center [100, 199] width 200 height 40
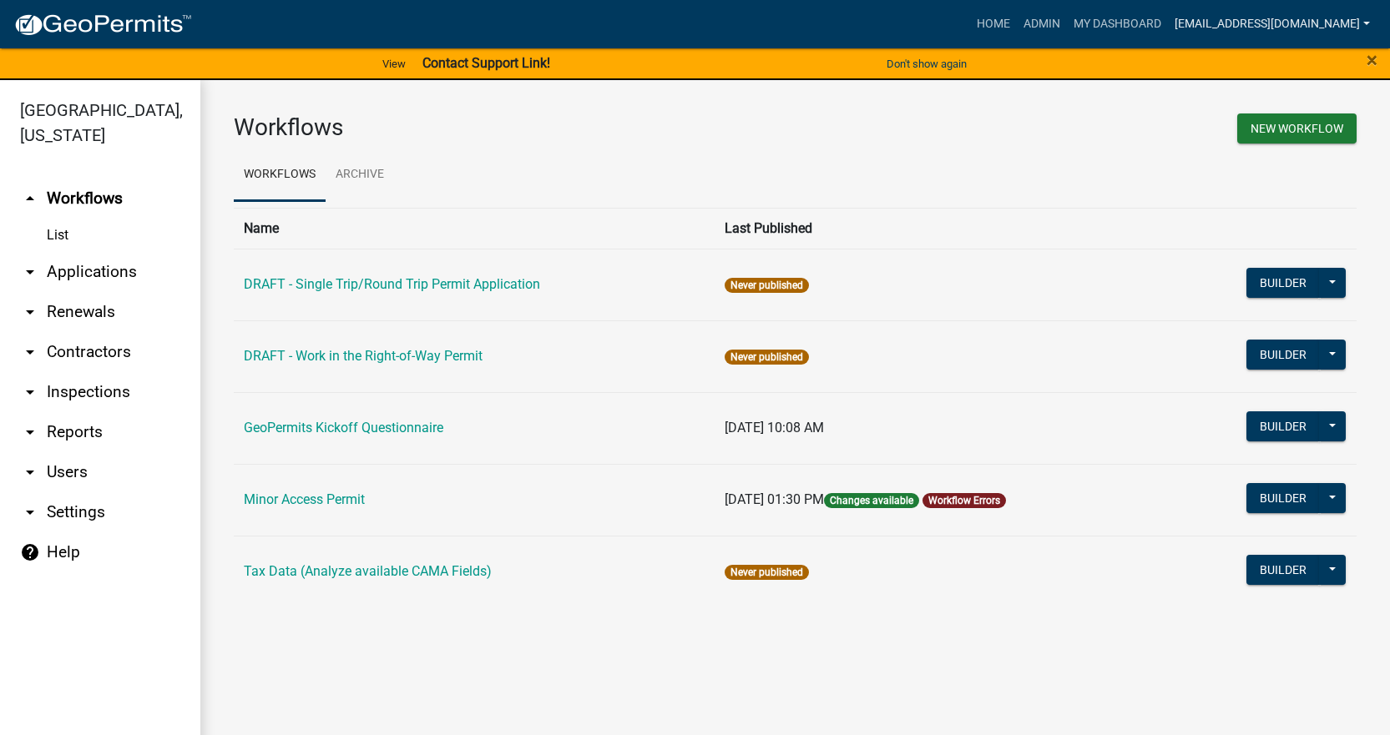
click at [1281, 28] on link "jward@johnsoncountyiowa.gov" at bounding box center [1272, 24] width 209 height 32
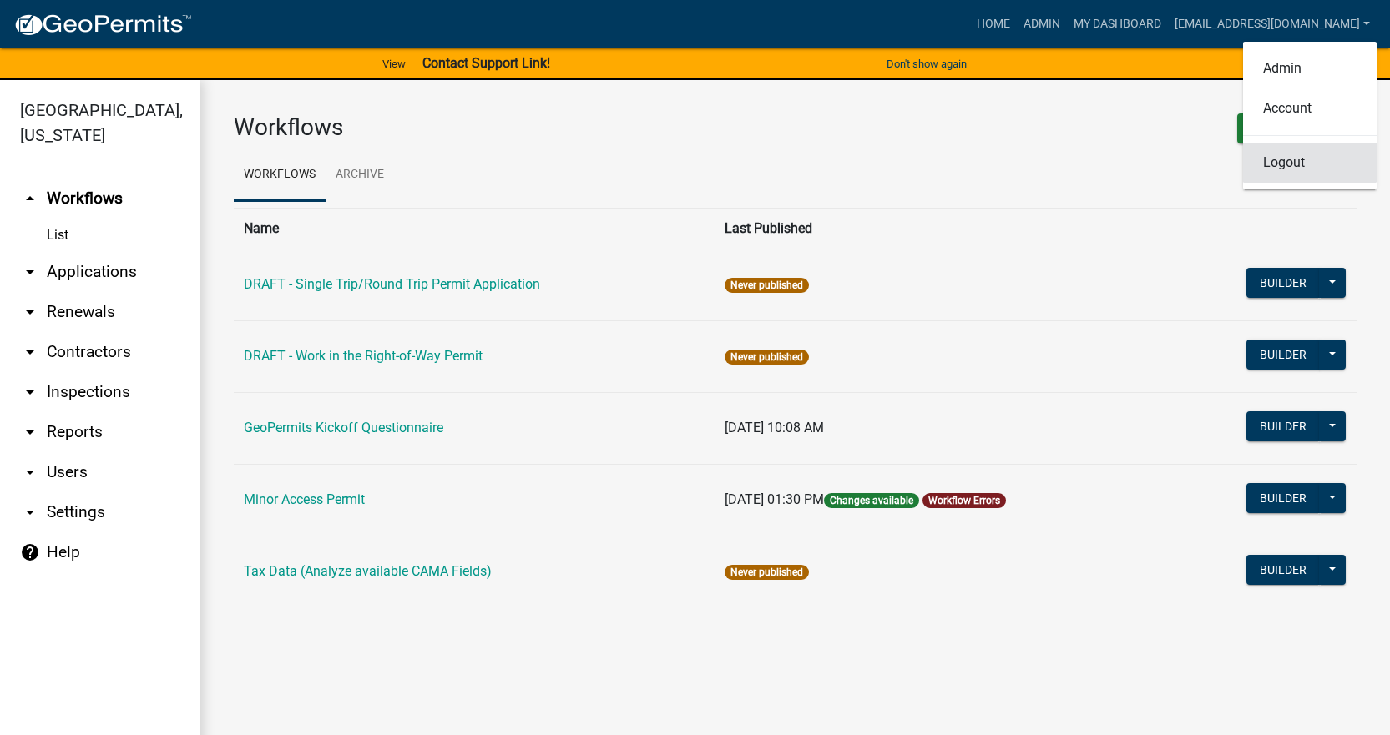
click at [1282, 161] on link "Logout" at bounding box center [1310, 163] width 134 height 40
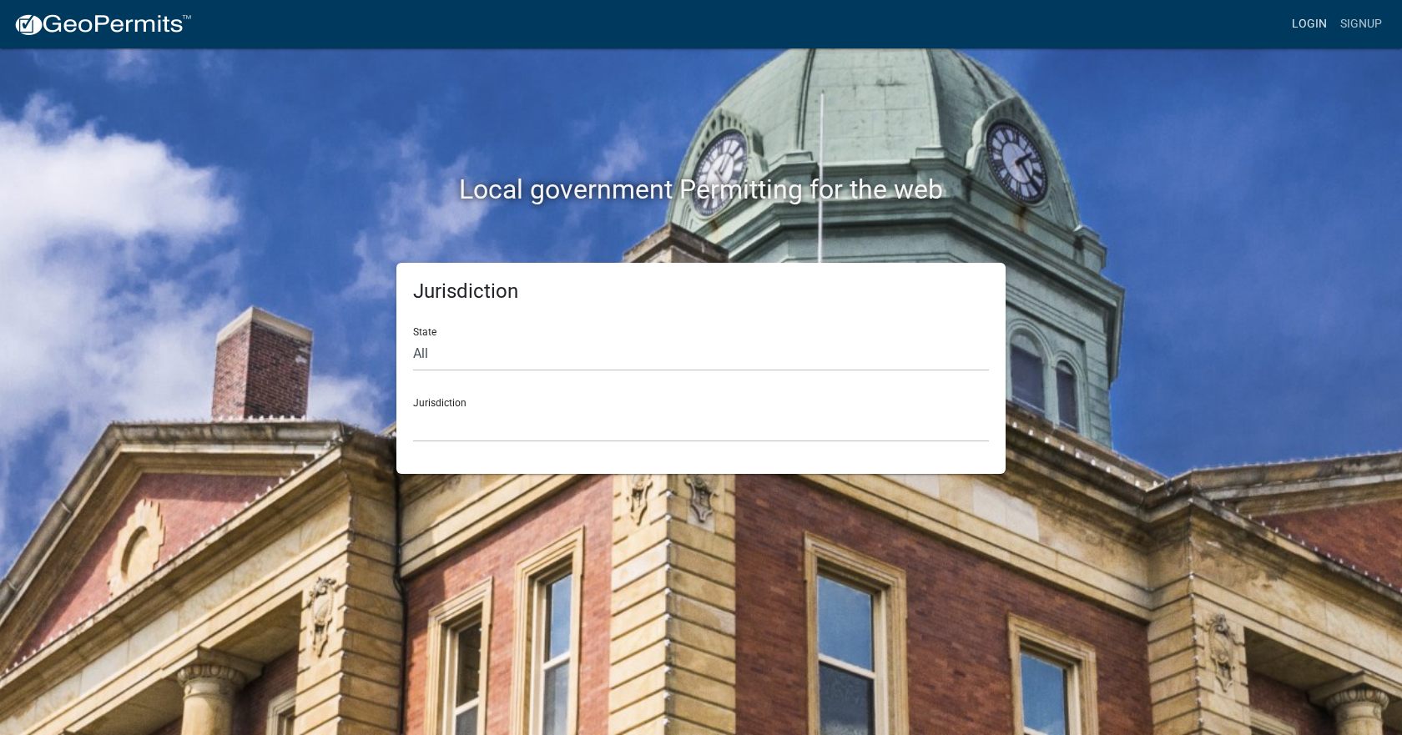
click at [1304, 23] on link "Login" at bounding box center [1310, 24] width 48 height 32
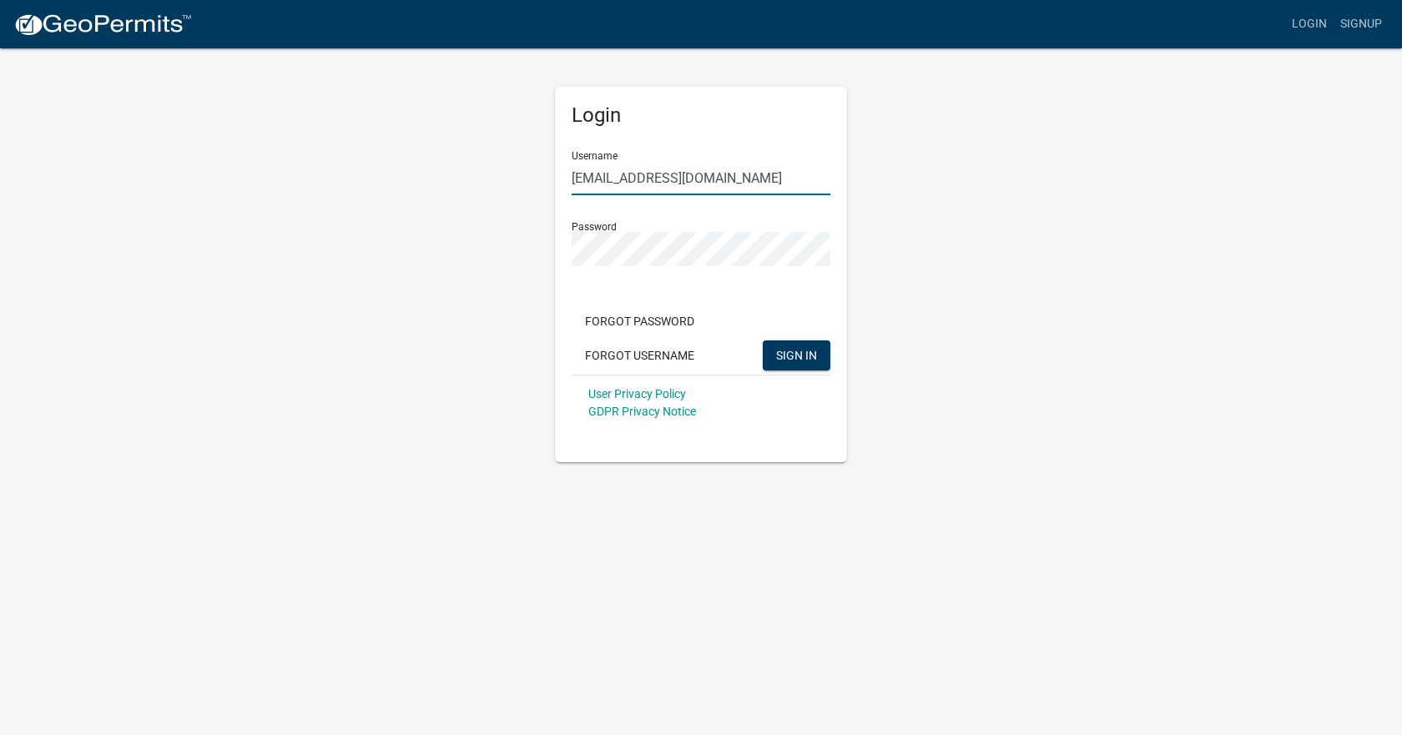
click at [759, 176] on input "jward@johnsoncountyiowa.gov" at bounding box center [701, 178] width 259 height 34
type input "jocoSRstaff"
click at [788, 371] on div "Forgot Password Forgot Username SIGN IN" at bounding box center [701, 340] width 259 height 68
click at [788, 364] on button "SIGN IN" at bounding box center [797, 356] width 68 height 30
